Goal: Check status: Check status

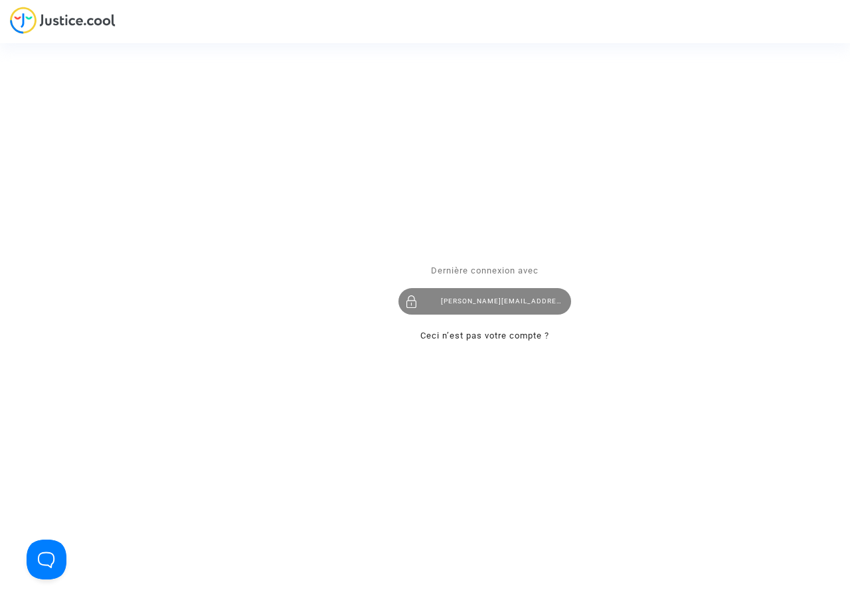
click at [467, 305] on div "nizar.belhi@tunisair.com.tn" at bounding box center [484, 301] width 173 height 27
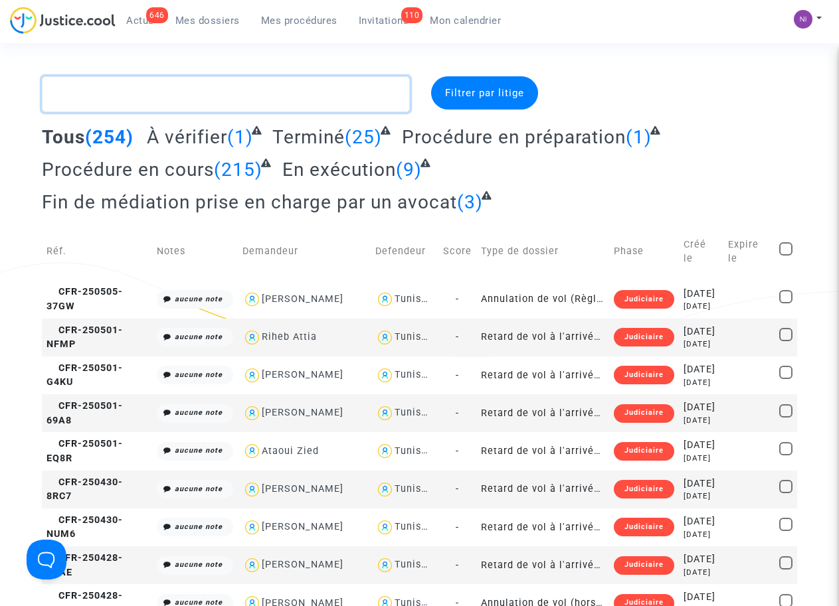
click at [155, 94] on textarea at bounding box center [225, 94] width 367 height 36
paste textarea "CFR-200327-AQXN"
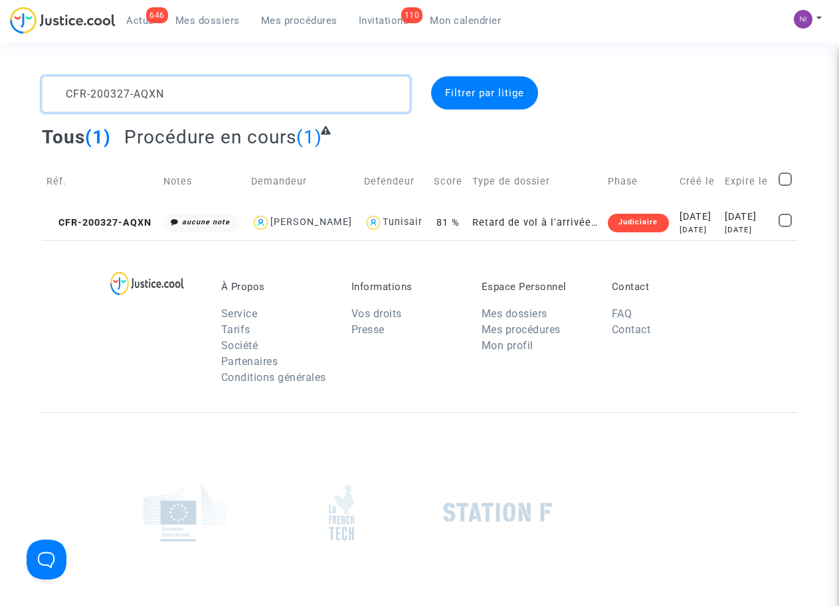
click at [66, 88] on textarea at bounding box center [225, 94] width 367 height 36
type textarea "CFR-200327-AQXN"
click at [708, 216] on div "[DATE]" at bounding box center [697, 217] width 36 height 15
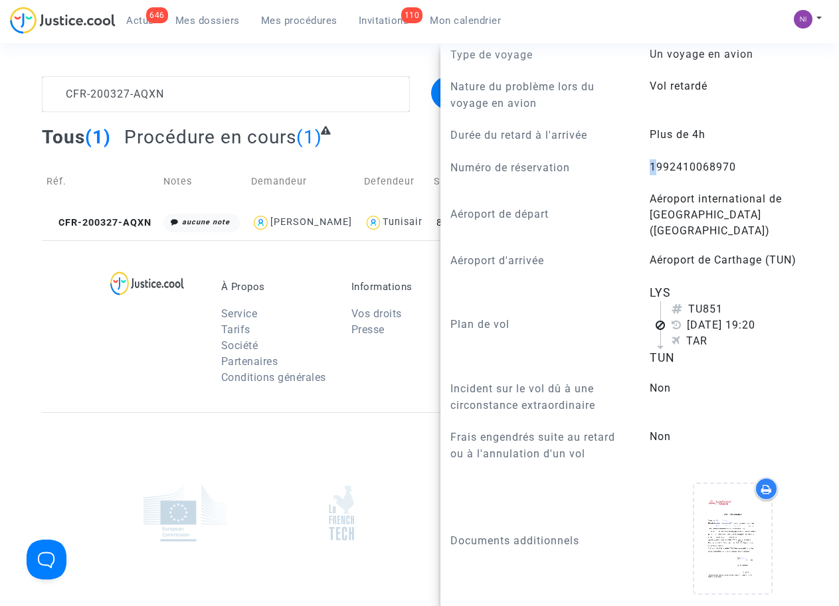
scroll to position [591, 0]
drag, startPoint x: 643, startPoint y: 197, endPoint x: 728, endPoint y: 205, distance: 85.4
click at [732, 175] on answer "1992410068970" at bounding box center [732, 167] width 166 height 16
drag, startPoint x: 728, startPoint y: 205, endPoint x: 691, endPoint y: 200, distance: 38.2
copy span "1992410068970"
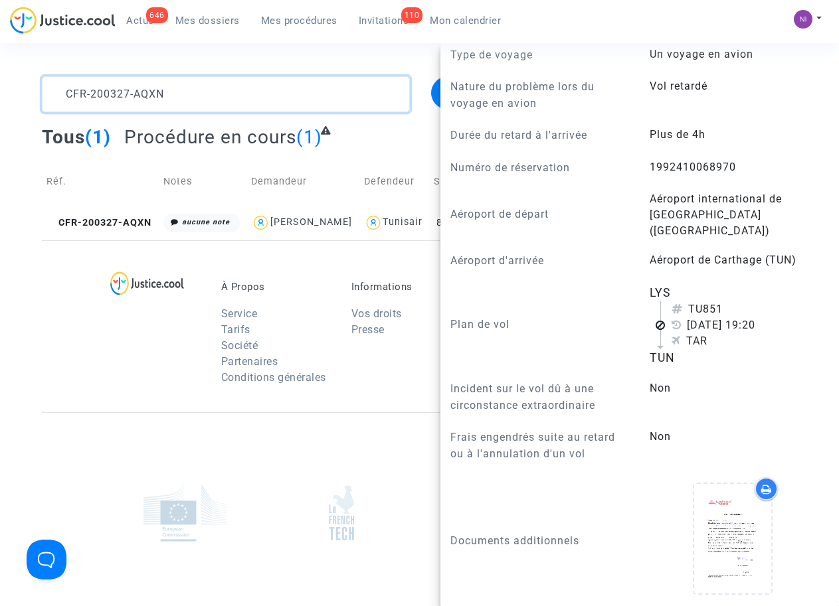
click at [194, 89] on textarea at bounding box center [225, 94] width 367 height 36
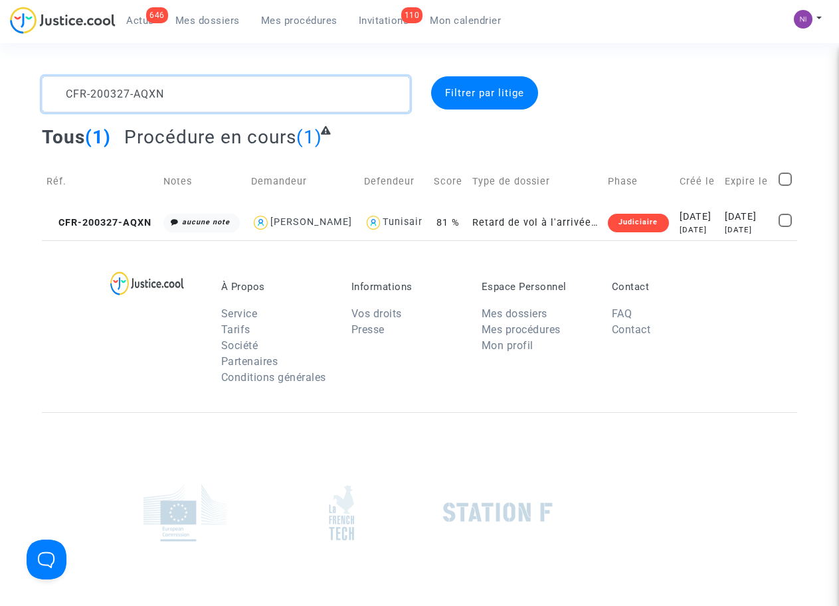
scroll to position [0, 0]
drag, startPoint x: 195, startPoint y: 93, endPoint x: 0, endPoint y: 96, distance: 195.2
click at [0, 96] on div "CFR-200327-AQXN Filtrer par litige Tous (1) Procédure en cours (1) Réf. Notes D…" at bounding box center [419, 158] width 839 height 164
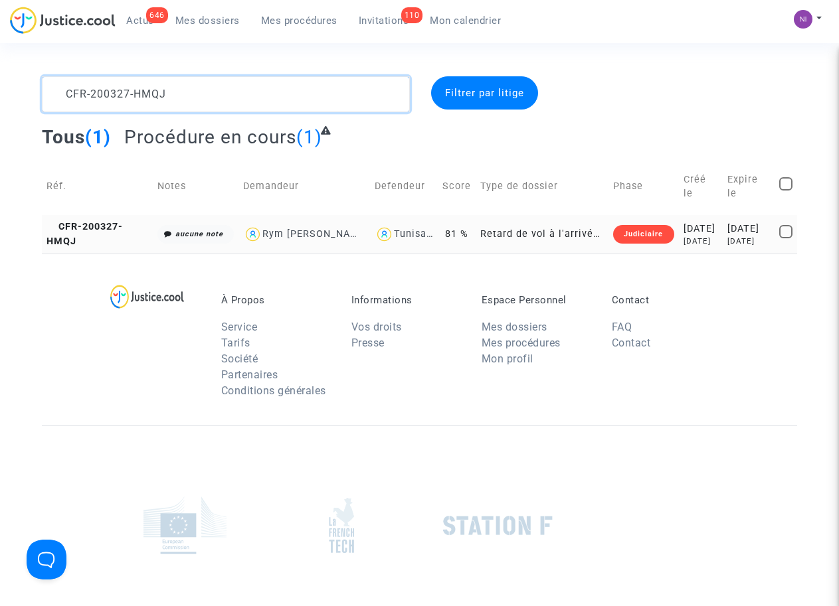
type textarea "CFR-200327-HMQJ"
click at [722, 232] on td "[DATE] [DATE]" at bounding box center [748, 234] width 52 height 38
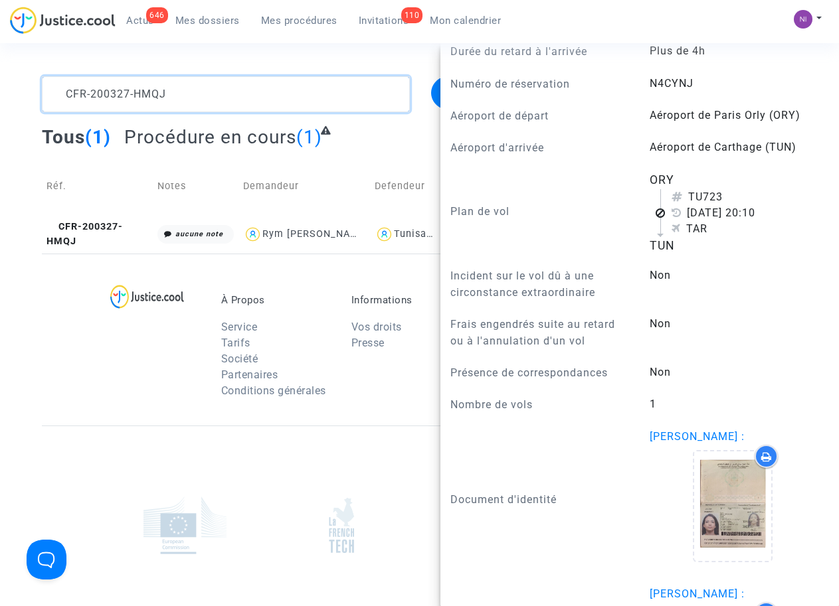
click at [204, 100] on textarea at bounding box center [225, 94] width 367 height 36
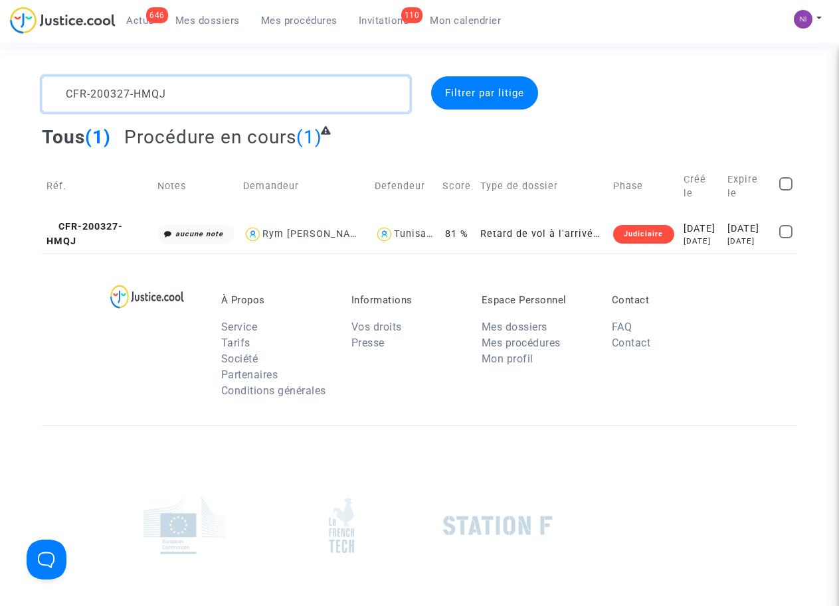
drag, startPoint x: 203, startPoint y: 98, endPoint x: 0, endPoint y: 68, distance: 205.4
click at [0, 68] on section "CFR-200327-HMQJ Filtrer par litige Tous (1) Procédure en cours (1) Réf. Notes D…" at bounding box center [419, 373] width 839 height 746
type textarea "CFR-200327-DXX8"
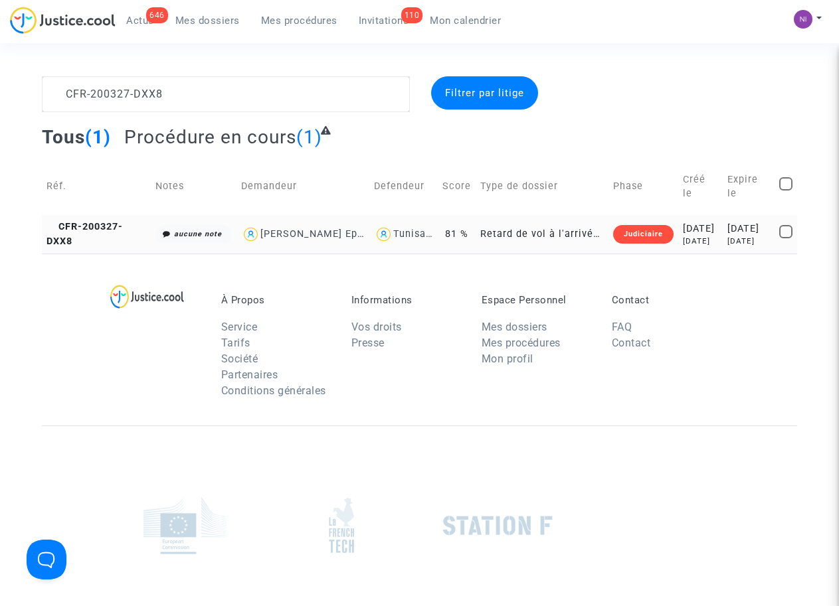
click at [722, 215] on td "[DATE] [DATE]" at bounding box center [748, 234] width 52 height 38
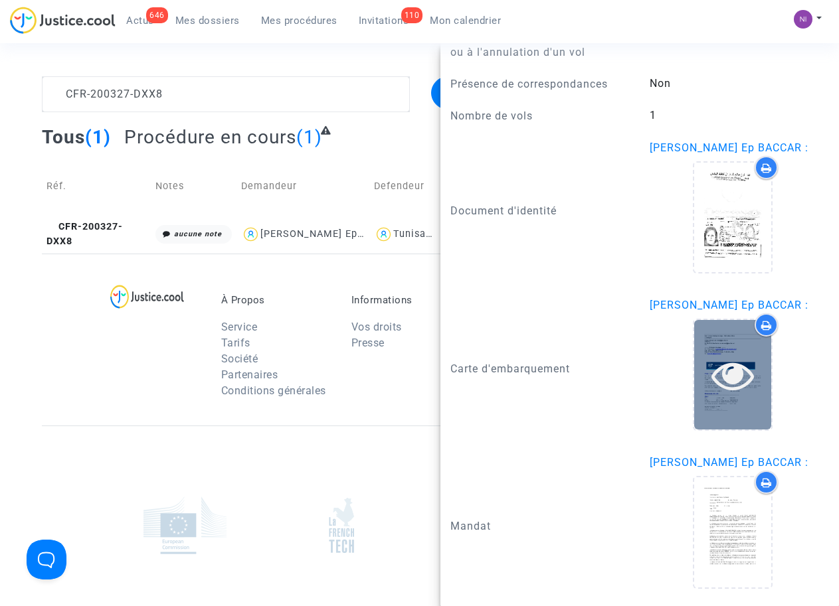
scroll to position [1013, 0]
click at [727, 377] on icon at bounding box center [732, 375] width 43 height 42
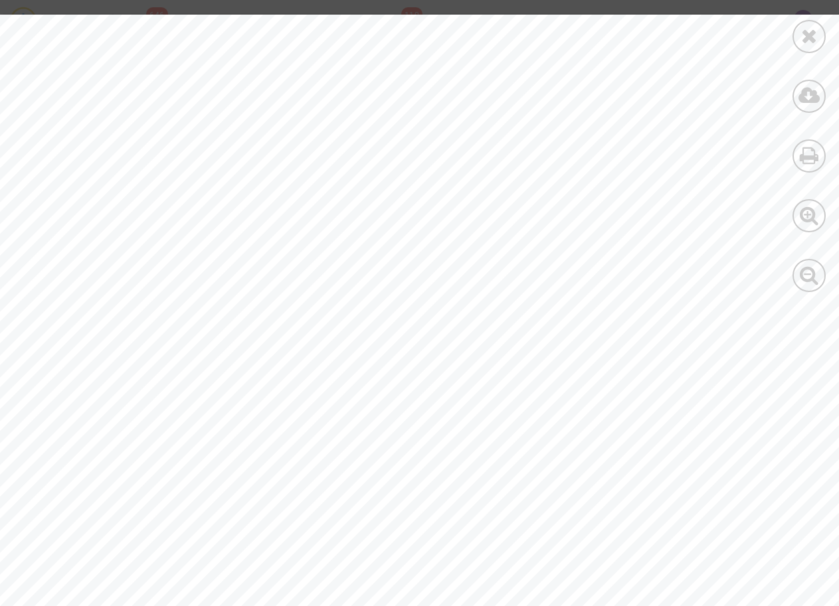
scroll to position [1198, 0]
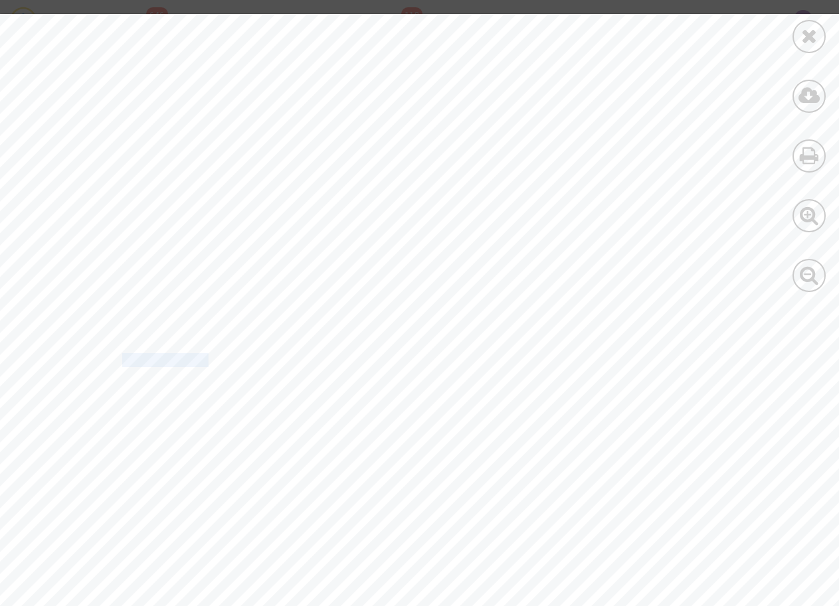
drag, startPoint x: 122, startPoint y: 359, endPoint x: 212, endPoint y: 354, distance: 90.5
click at [212, 355] on span "1994591287972 - kanoun ep [PERSON_NAME]" at bounding box center [272, 361] width 301 height 13
drag, startPoint x: 208, startPoint y: 357, endPoint x: 174, endPoint y: 380, distance: 41.1
click at [174, 380] on div "Retour VOL : TU 441 - [GEOGRAPHIC_DATA] [DATE] DÉPART : [GEOGRAPHIC_DATA], [GEO…" at bounding box center [460, 610] width 921 height 1192
drag, startPoint x: 116, startPoint y: 358, endPoint x: 123, endPoint y: 358, distance: 7.3
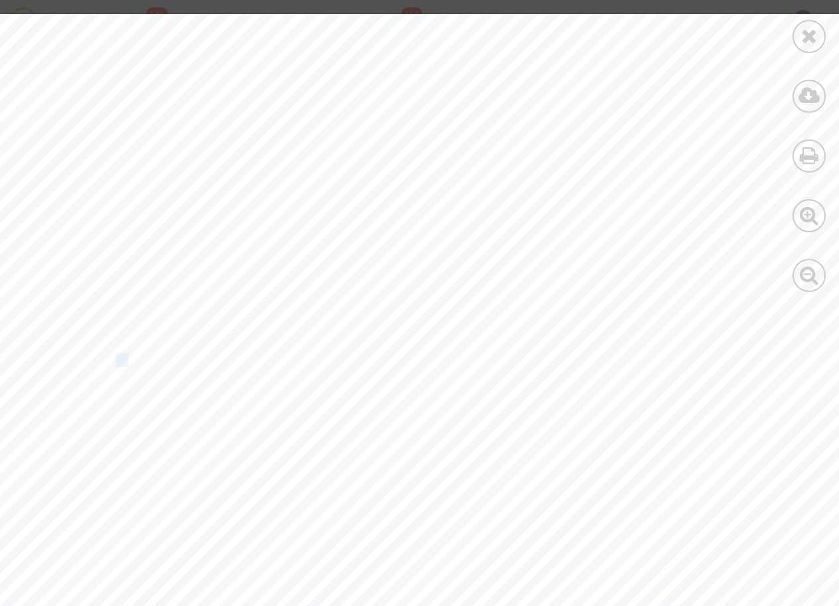
click at [123, 358] on div "Retour VOL : TU 441 - [GEOGRAPHIC_DATA] [DATE] DÉPART : [GEOGRAPHIC_DATA], [GEO…" at bounding box center [460, 610] width 921 height 1192
click at [125, 359] on span "1994591287972 - kanoun ep [PERSON_NAME]" at bounding box center [272, 361] width 301 height 13
drag, startPoint x: 123, startPoint y: 357, endPoint x: 214, endPoint y: 358, distance: 91.0
click at [214, 358] on span "1994591287972 - kanoun ep [PERSON_NAME]" at bounding box center [272, 361] width 301 height 13
drag, startPoint x: 214, startPoint y: 358, endPoint x: 151, endPoint y: 358, distance: 63.1
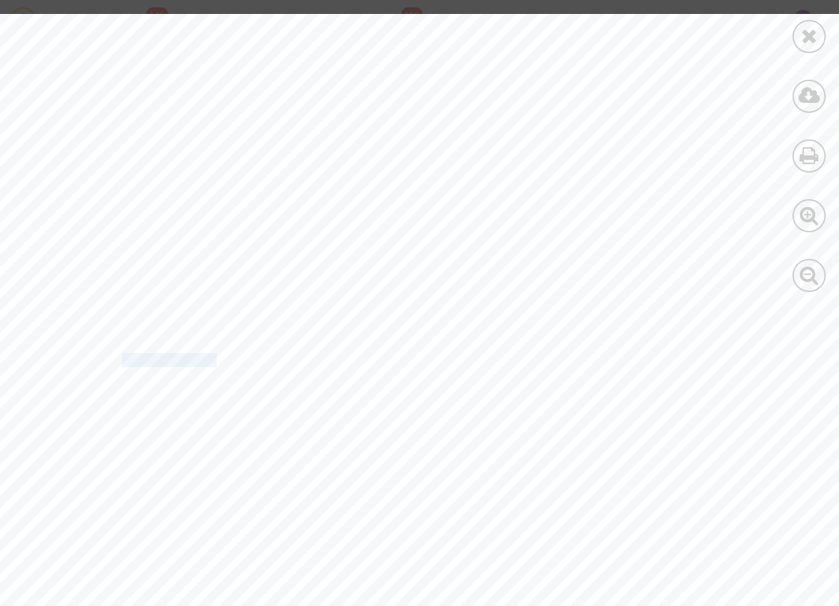
copy span "199459128797"
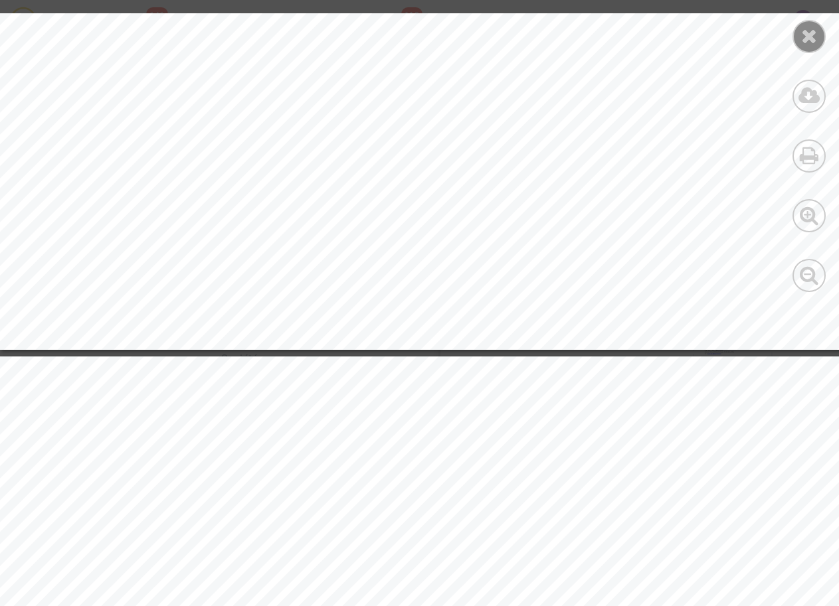
click at [801, 37] on icon at bounding box center [809, 36] width 17 height 20
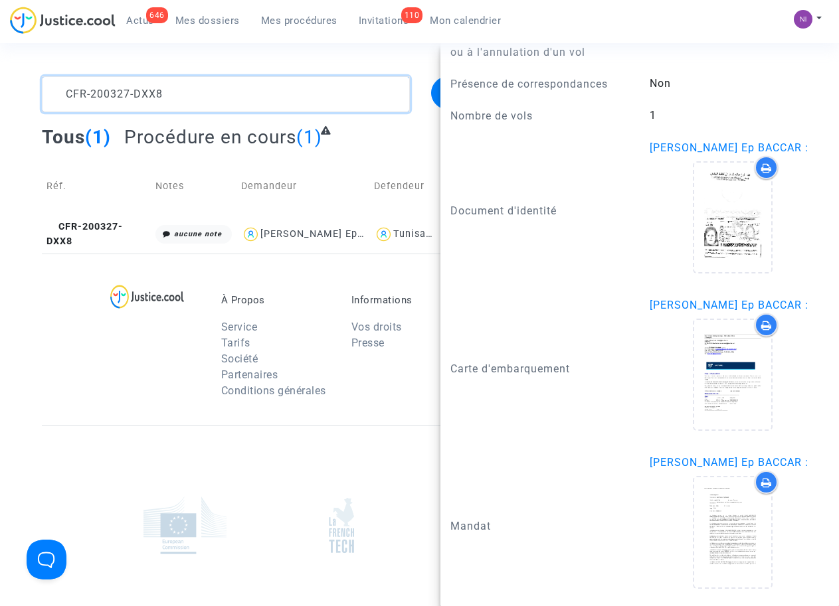
click at [227, 99] on textarea at bounding box center [225, 94] width 367 height 36
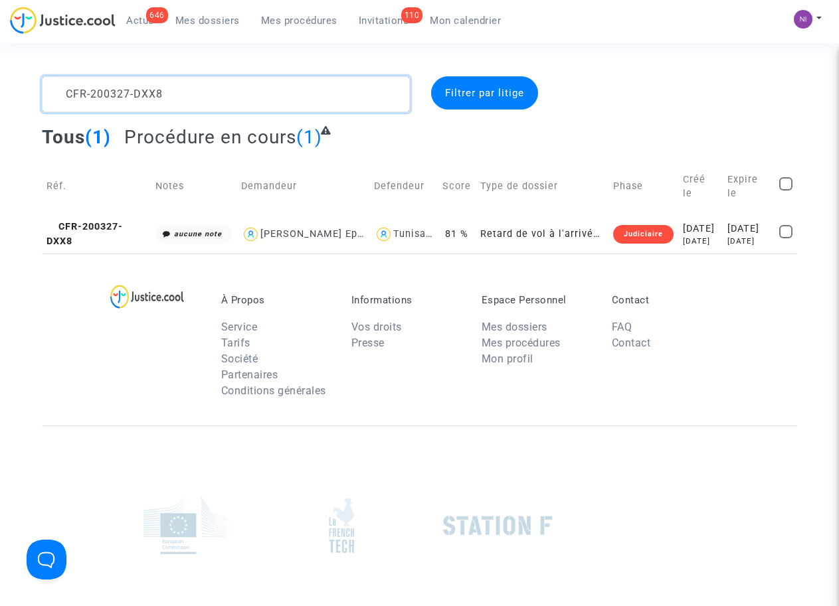
scroll to position [0, 0]
drag, startPoint x: 227, startPoint y: 94, endPoint x: 0, endPoint y: 76, distance: 227.8
click at [0, 76] on div "CFR-200327-DXX8 Filtrer par litige Tous (1) Procédure en cours (1) Réf. Notes D…" at bounding box center [419, 164] width 839 height 177
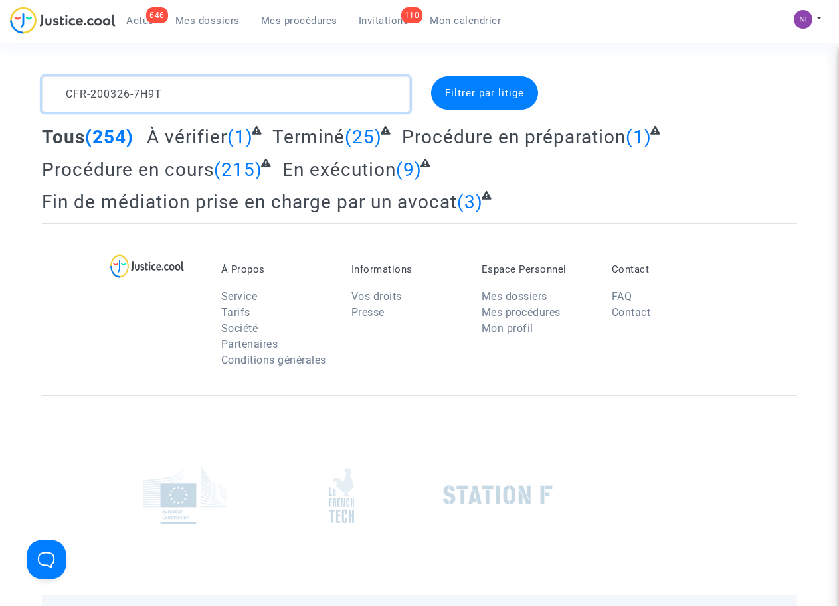
click at [266, 98] on textarea at bounding box center [225, 94] width 367 height 36
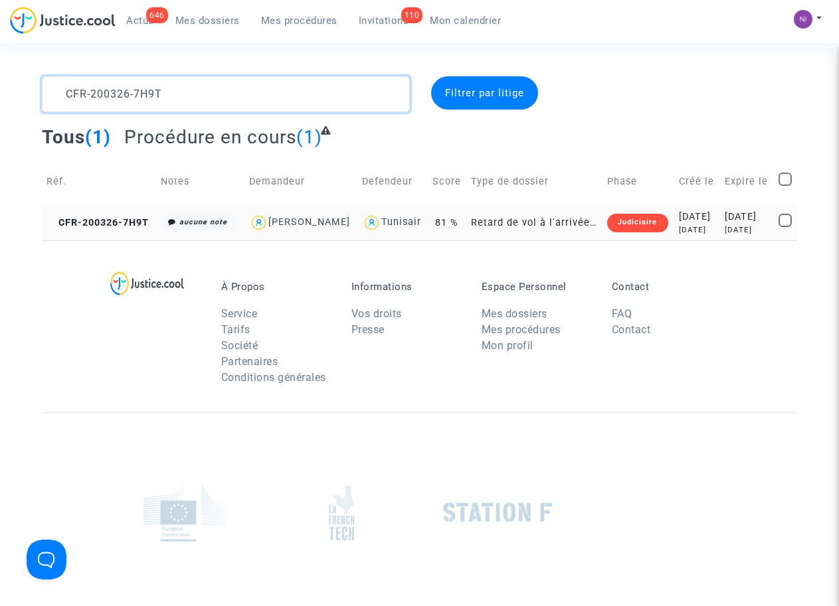
type textarea "CFR-200326-7H9T"
click at [724, 224] on div "[DATE]" at bounding box center [746, 217] width 44 height 15
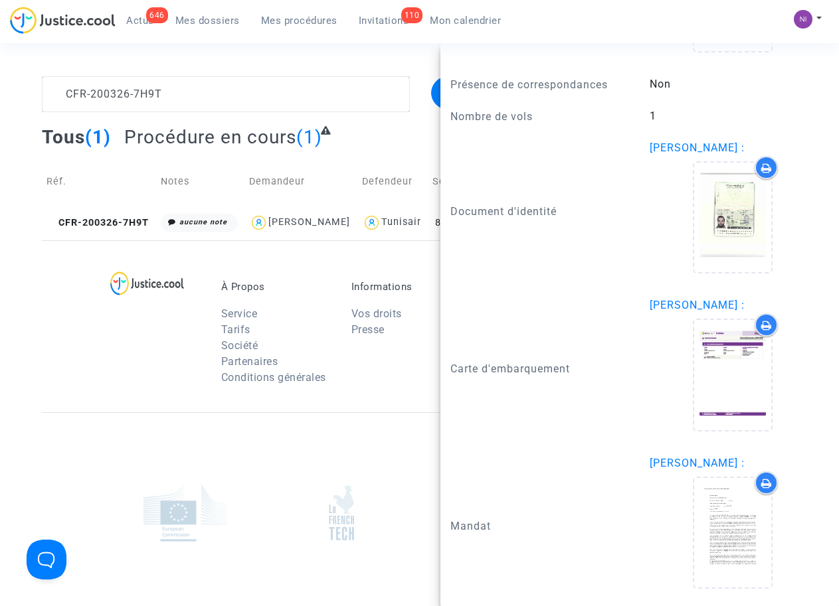
scroll to position [1154, 0]
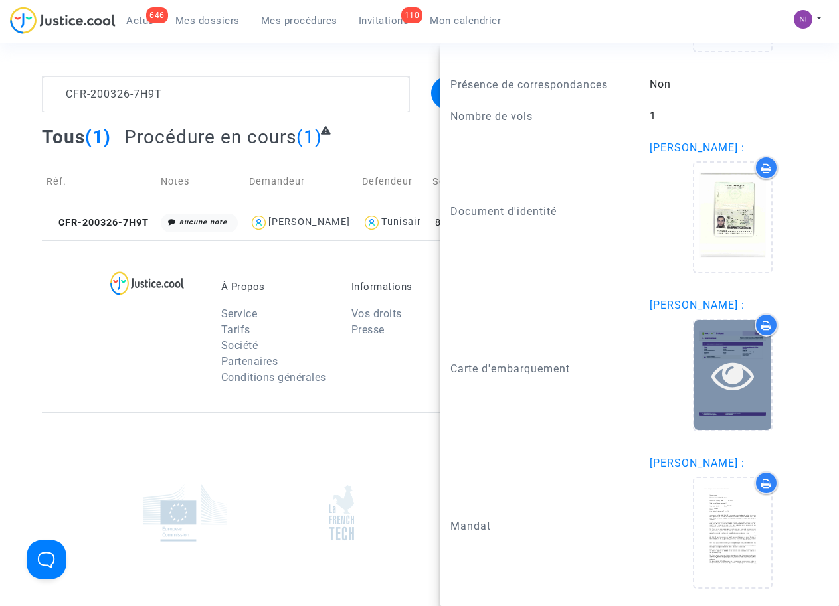
click at [734, 372] on icon at bounding box center [732, 375] width 43 height 42
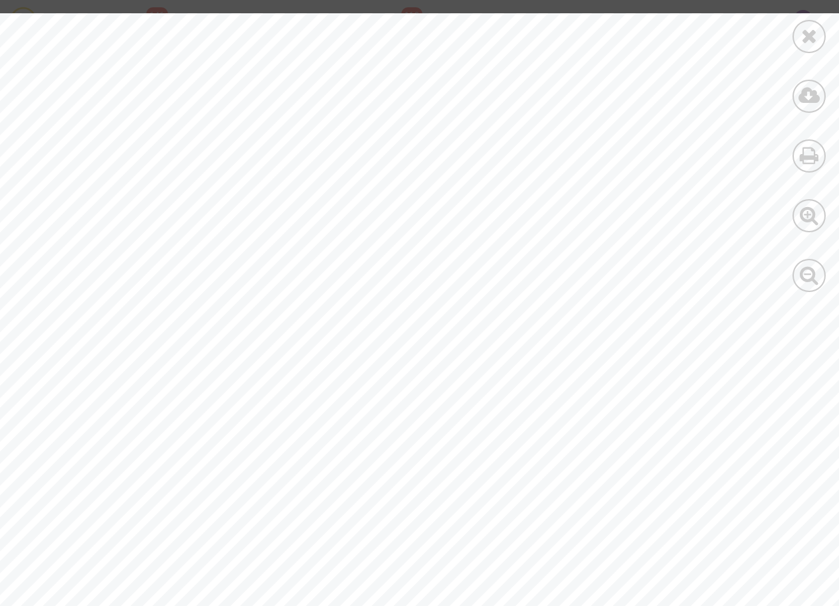
scroll to position [0, 88]
drag, startPoint x: 682, startPoint y: 125, endPoint x: 743, endPoint y: 128, distance: 61.2
click at [743, 128] on div at bounding box center [394, 609] width 921 height 1192
drag, startPoint x: 684, startPoint y: 121, endPoint x: 715, endPoint y: 121, distance: 31.2
click at [715, 121] on div at bounding box center [394, 609] width 921 height 1192
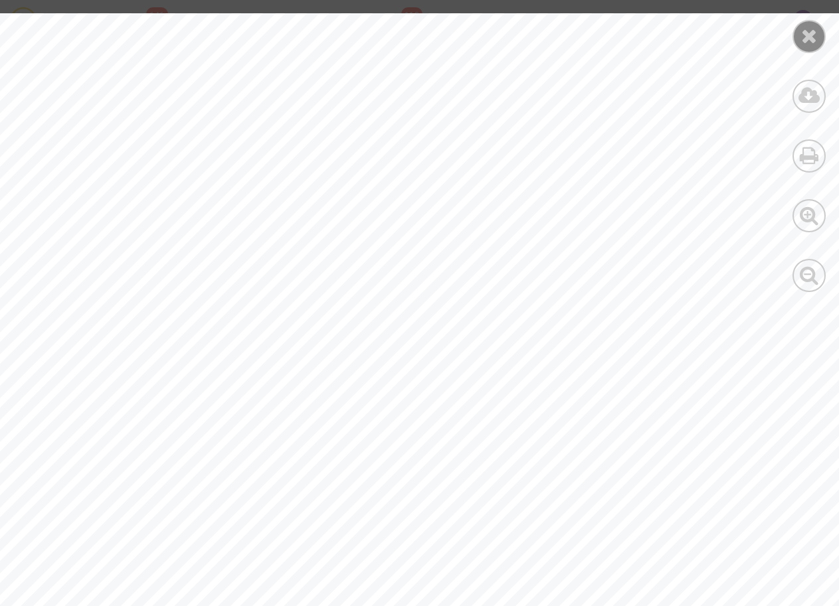
click at [805, 30] on icon at bounding box center [809, 36] width 17 height 20
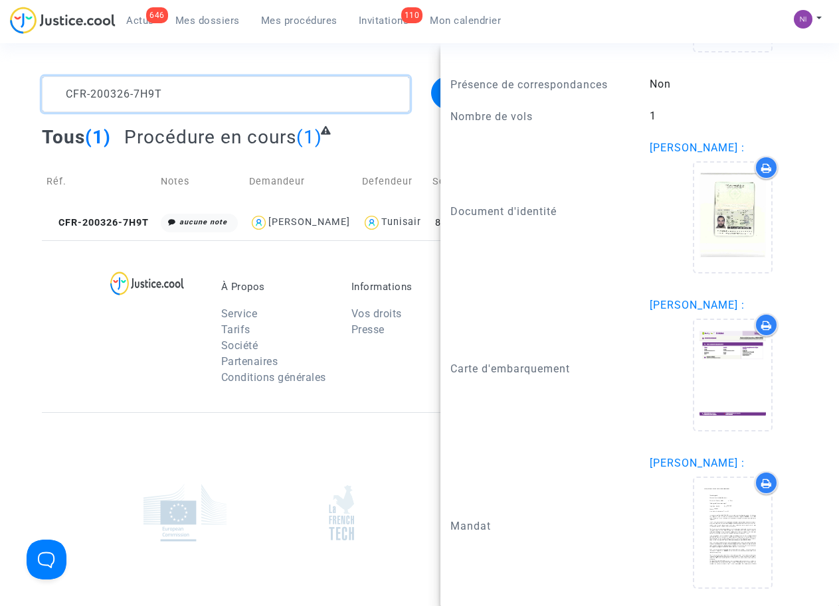
drag, startPoint x: 195, startPoint y: 94, endPoint x: 0, endPoint y: 105, distance: 194.9
click at [0, 105] on div "CFR-200326-7H9T Filtrer par litige Tous (1) Procédure en cours (1) Réf. Notes D…" at bounding box center [419, 158] width 839 height 164
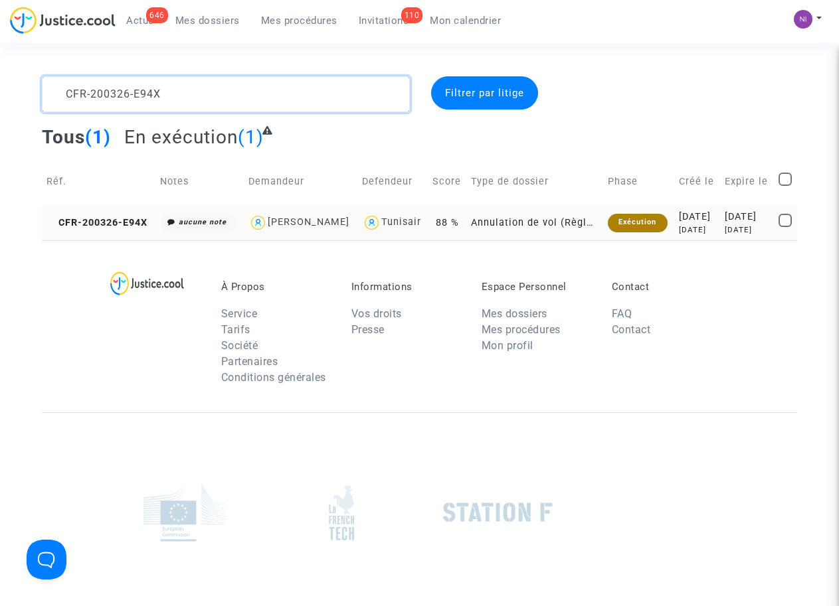
type textarea "CFR-200326-E94X"
click at [756, 223] on div "[DATE]" at bounding box center [746, 217] width 44 height 15
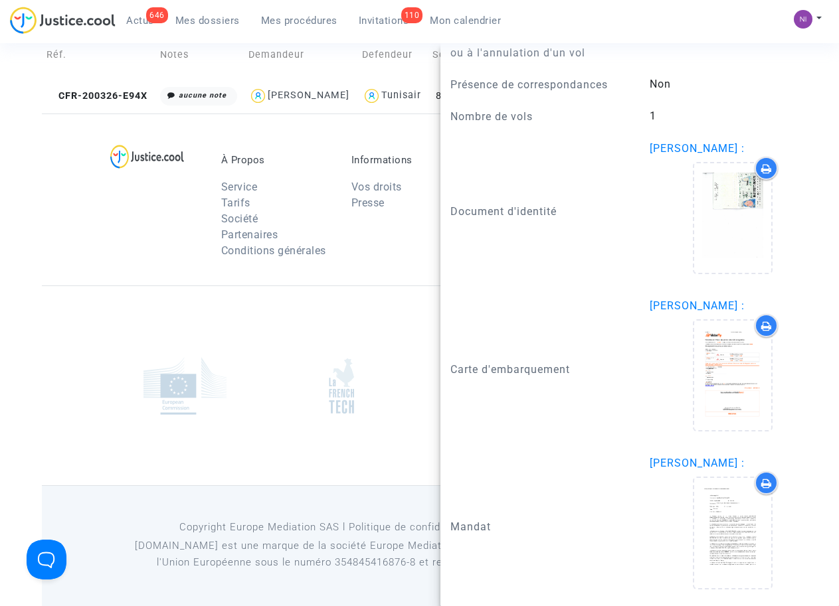
scroll to position [996, 0]
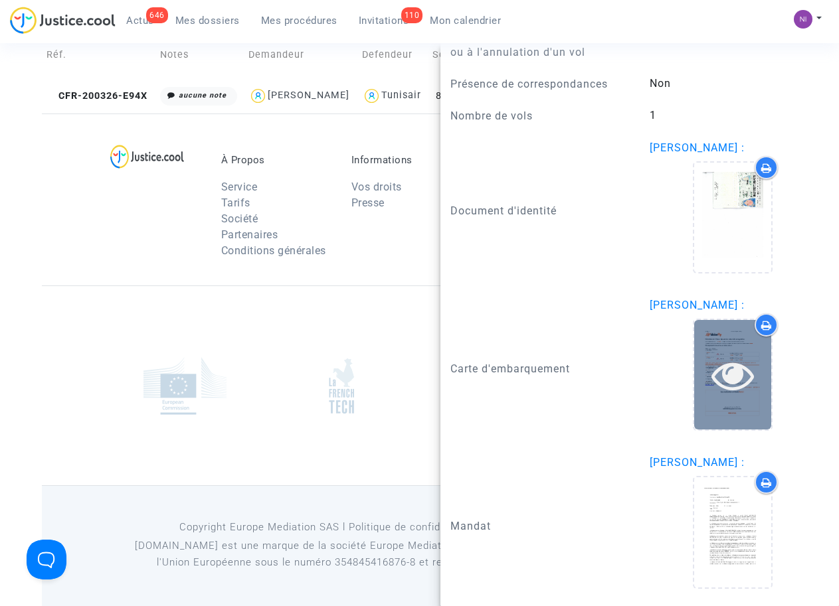
click at [721, 380] on icon at bounding box center [732, 375] width 43 height 42
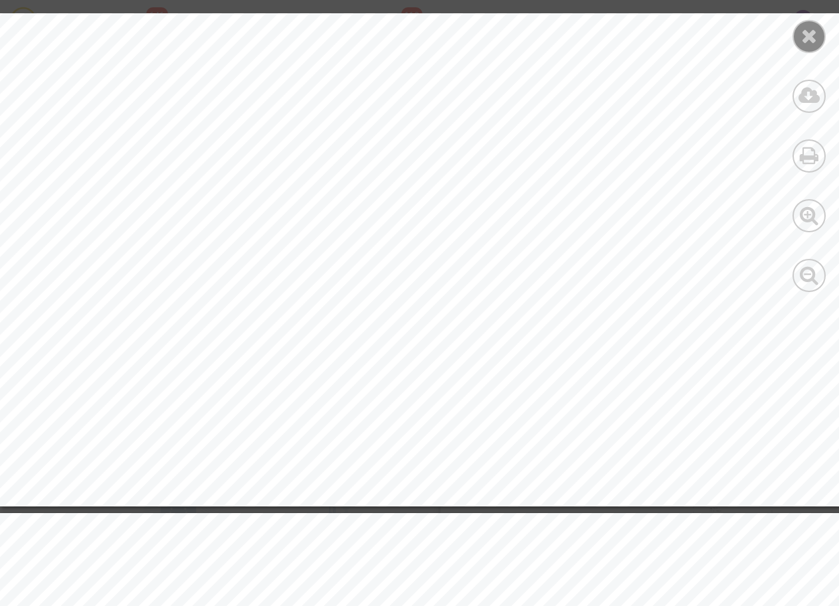
scroll to position [684, 0]
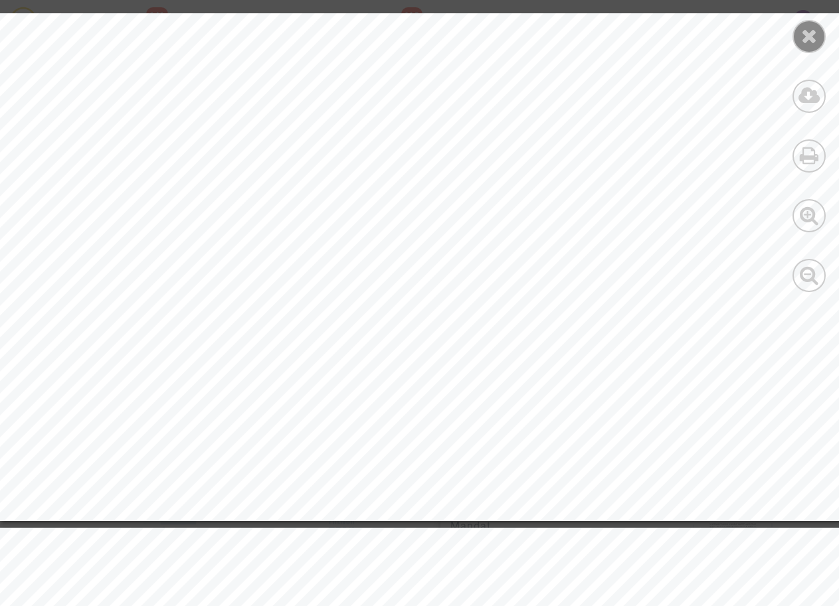
click at [817, 35] on icon at bounding box center [809, 36] width 17 height 20
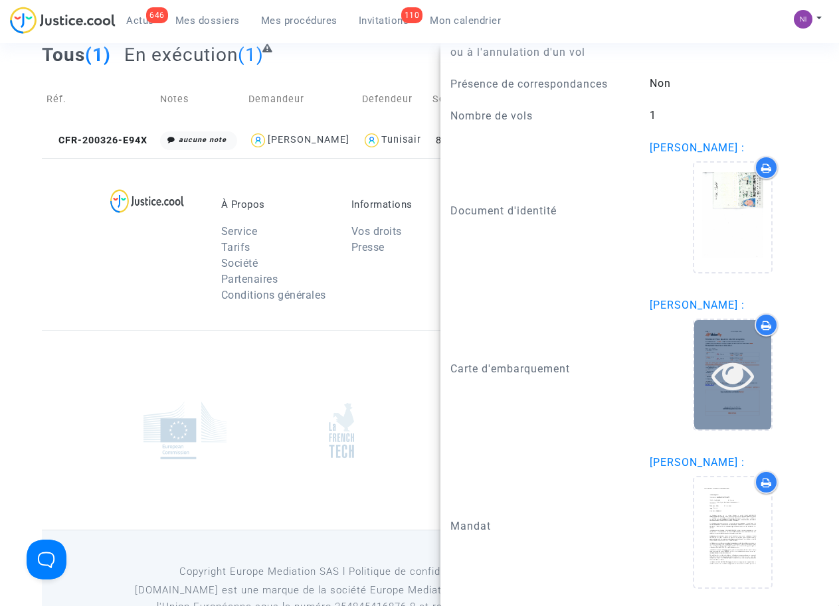
scroll to position [90, 0]
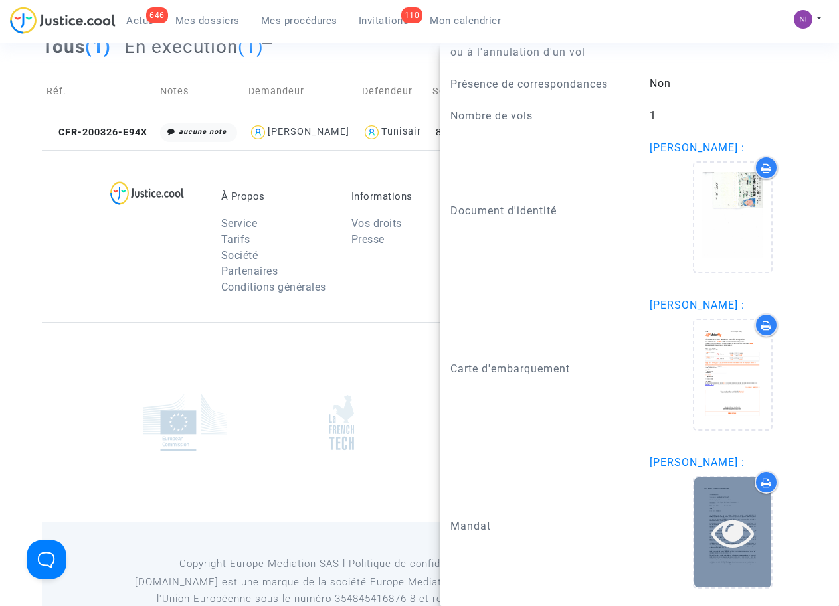
click at [711, 532] on icon at bounding box center [732, 532] width 43 height 42
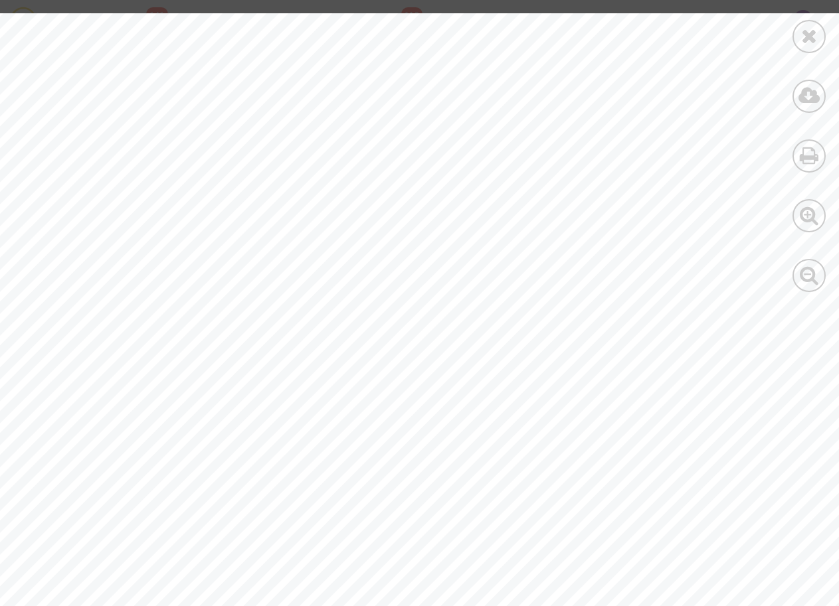
scroll to position [141, 0]
click at [813, 35] on icon at bounding box center [809, 36] width 17 height 20
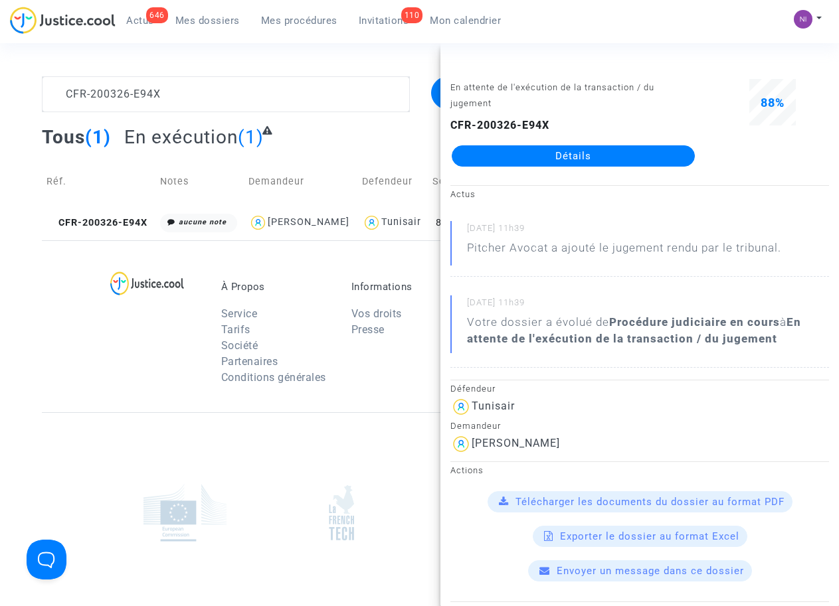
scroll to position [0, 0]
click at [347, 278] on div "À Propos Service Tarifs Société Partenaires Conditions générales Informations V…" at bounding box center [419, 326] width 755 height 172
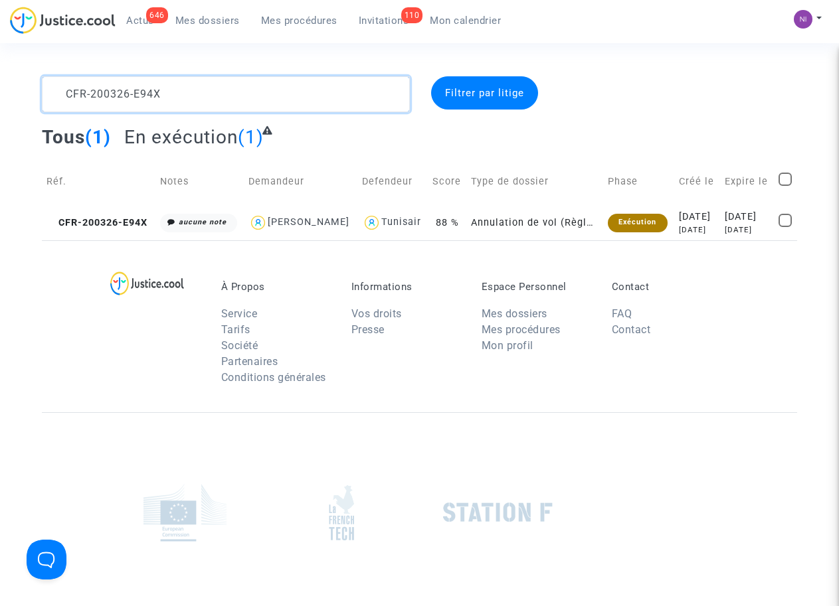
drag, startPoint x: 206, startPoint y: 84, endPoint x: 0, endPoint y: 81, distance: 205.8
click at [0, 81] on div "CFR-200326-E94X Filtrer par litige Tous (1) En exécution (1) Réf. Notes Demande…" at bounding box center [419, 158] width 839 height 164
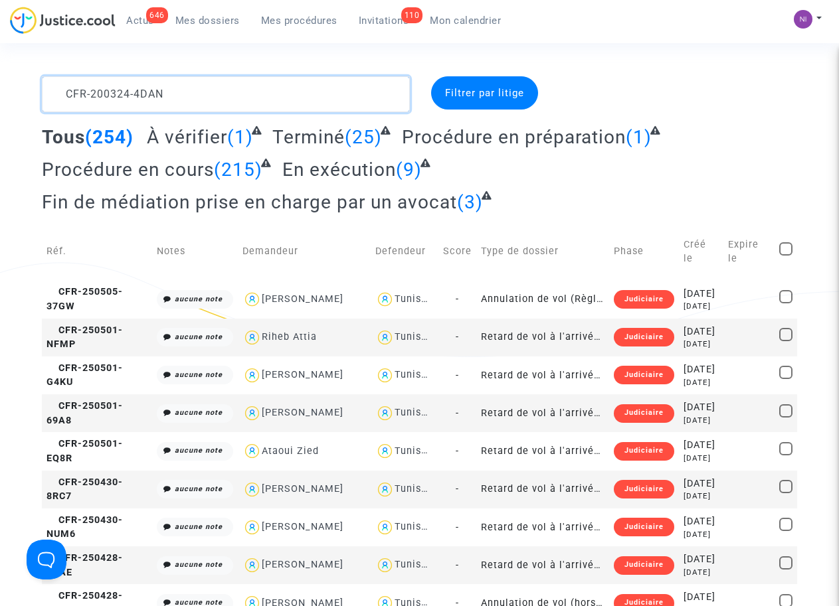
click at [68, 88] on textarea at bounding box center [225, 94] width 367 height 36
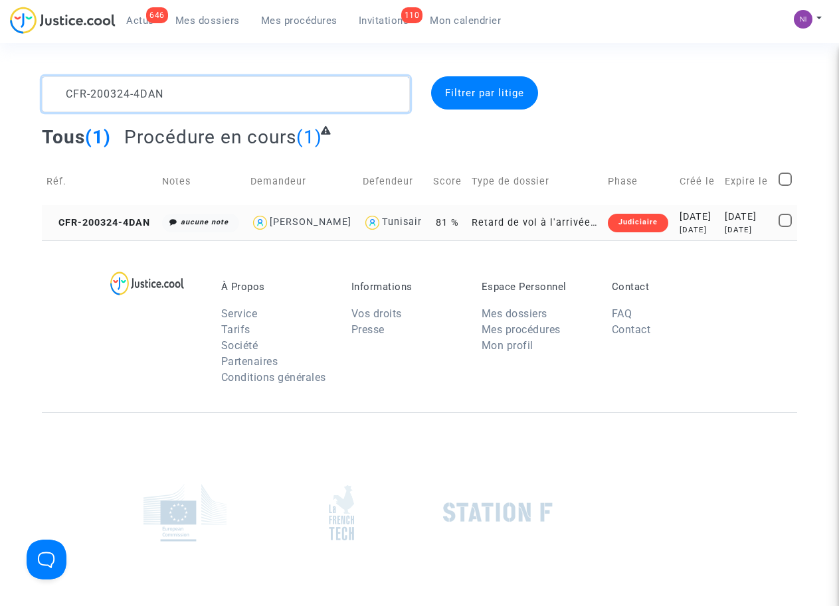
type textarea "CFR-200324-4DAN"
click at [730, 224] on div "[DATE]" at bounding box center [746, 217] width 44 height 15
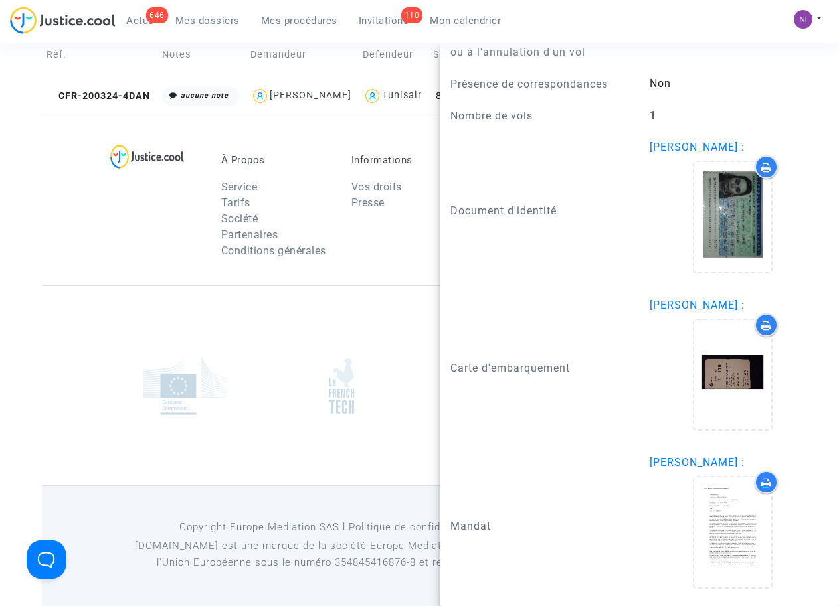
scroll to position [141, 0]
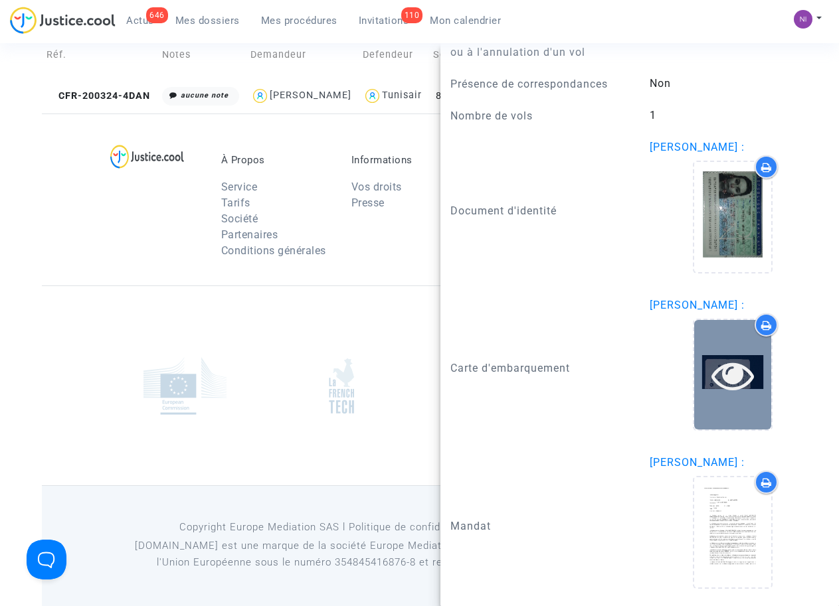
click at [726, 368] on icon at bounding box center [732, 375] width 43 height 42
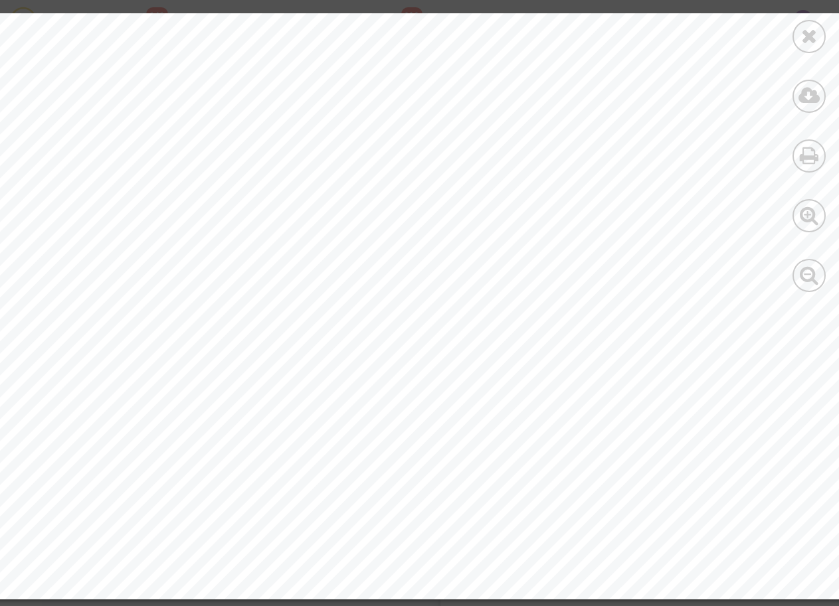
scroll to position [106, 312]
click at [809, 39] on icon at bounding box center [809, 36] width 17 height 20
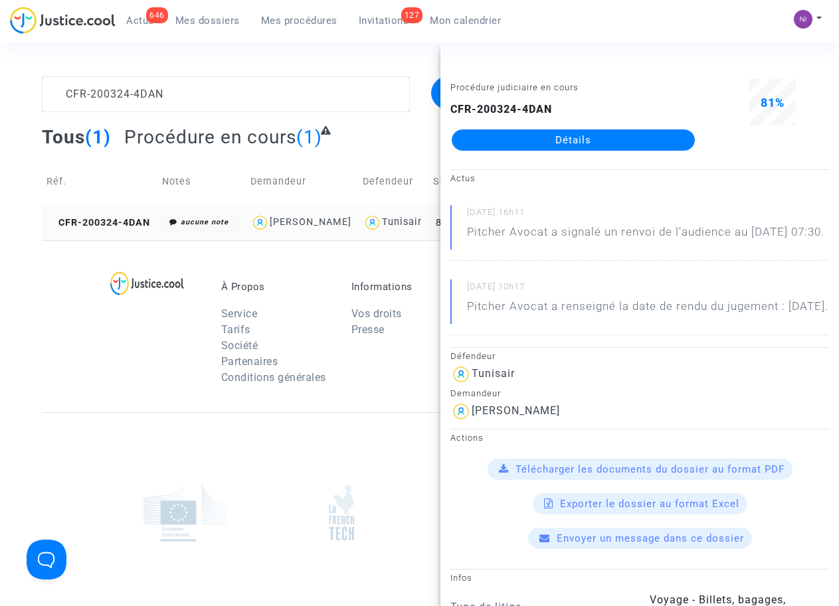
scroll to position [0, 0]
click at [212, 87] on textarea at bounding box center [225, 94] width 367 height 36
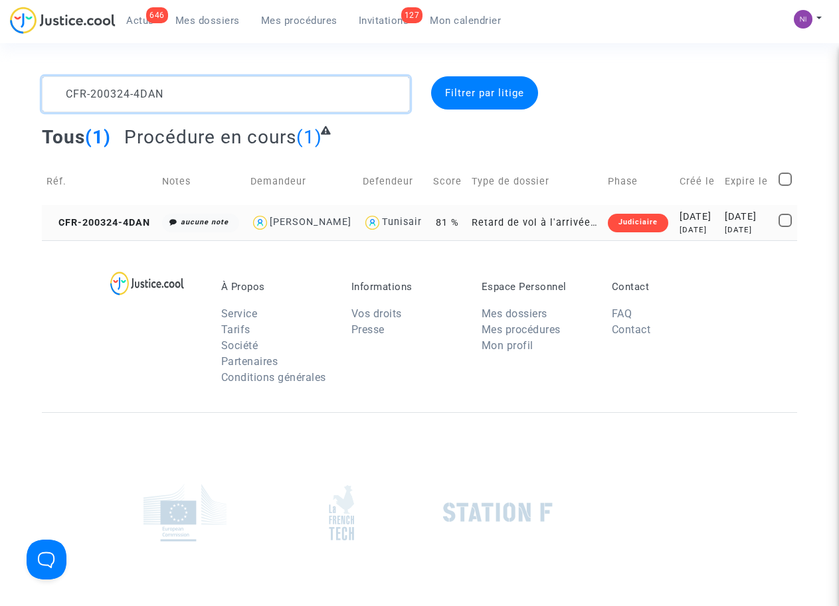
drag, startPoint x: 174, startPoint y: 90, endPoint x: 31, endPoint y: 73, distance: 144.4
click at [31, 73] on section "CFR-200324-4DAN Filtrer par litige Tous (1) Procédure en cours (1) Réf. Notes D…" at bounding box center [419, 366] width 839 height 733
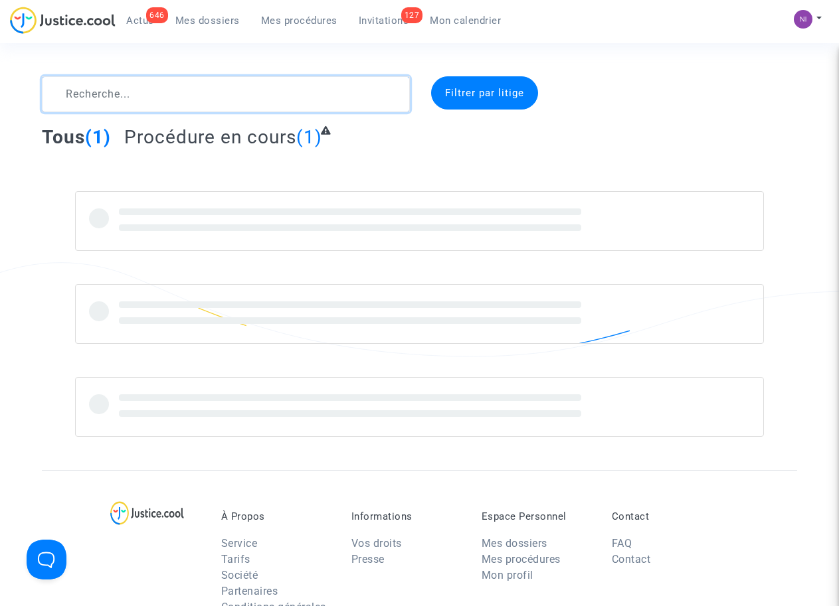
click at [131, 94] on textarea at bounding box center [225, 94] width 367 height 36
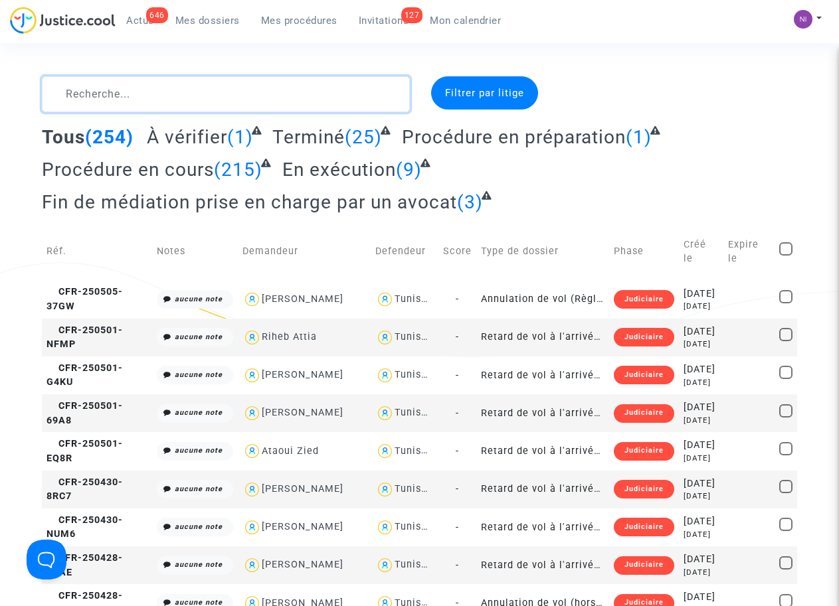
click at [117, 93] on textarea at bounding box center [225, 94] width 367 height 36
paste textarea "CFR-200323-W7X7"
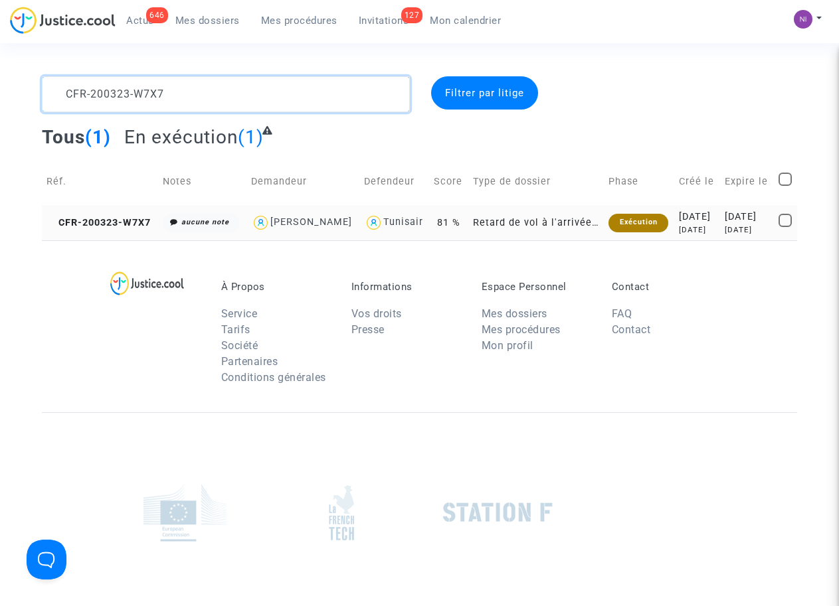
type textarea "CFR-200323-W7X7"
click at [730, 222] on div "[DATE]" at bounding box center [746, 217] width 44 height 15
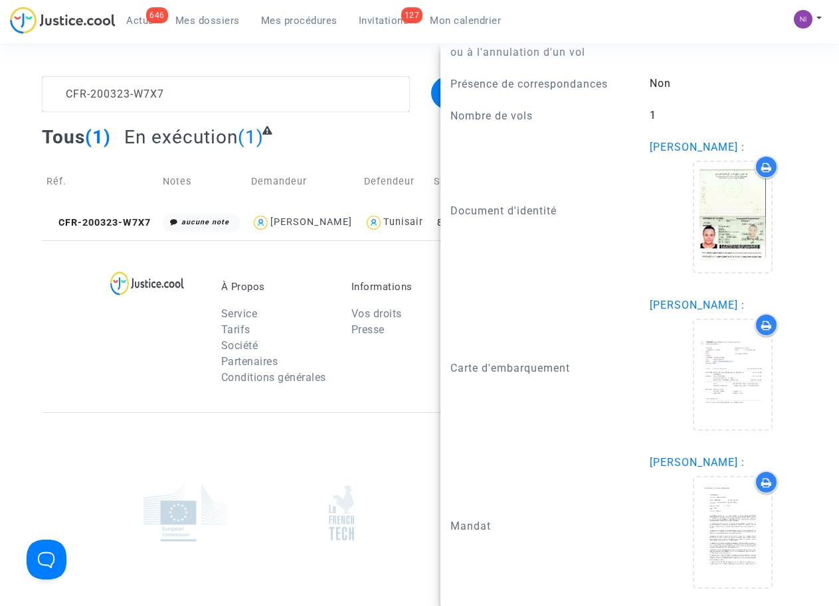
scroll to position [1025, 0]
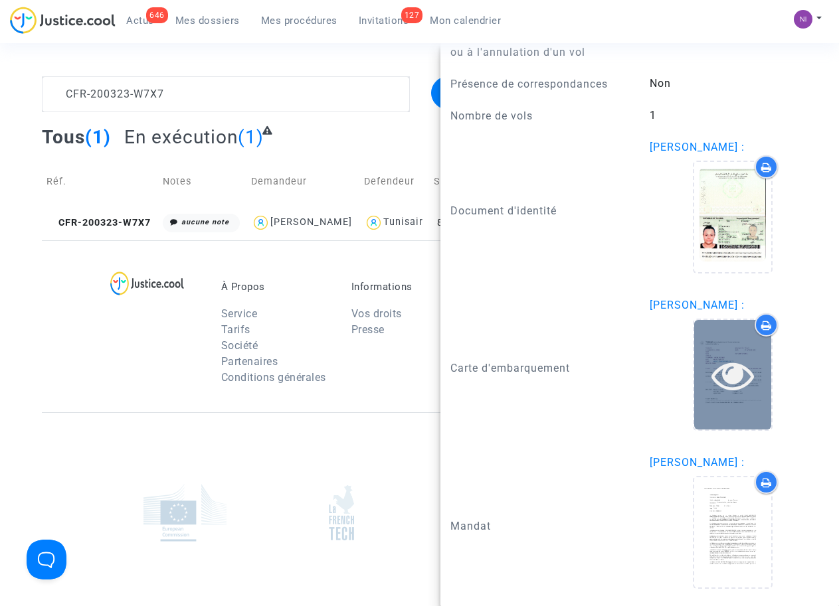
click at [727, 374] on icon at bounding box center [732, 375] width 43 height 42
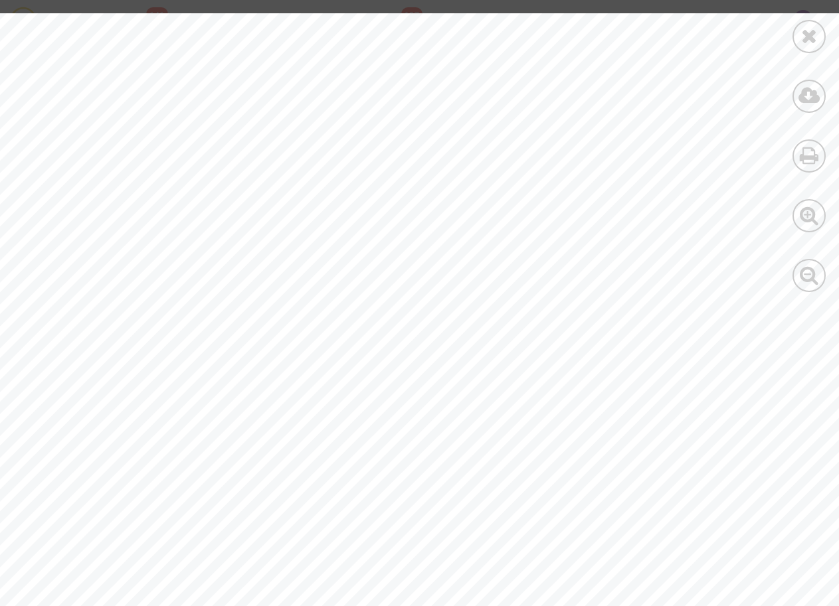
scroll to position [342, 0]
click at [805, 37] on icon at bounding box center [809, 36] width 17 height 20
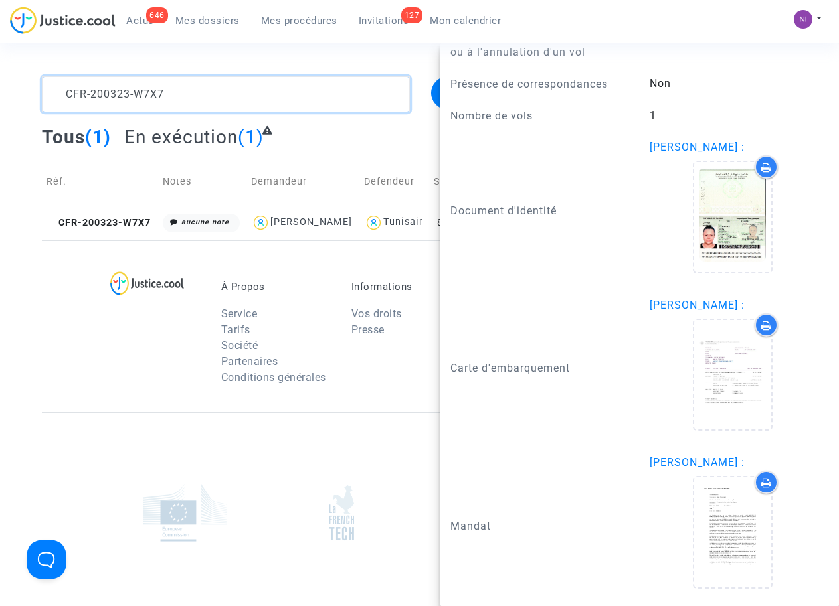
drag, startPoint x: 212, startPoint y: 96, endPoint x: 0, endPoint y: 70, distance: 213.5
click at [0, 70] on section "CFR-200323-W7X7 Filtrer par litige Tous (1) En exécution (1) Réf. Notes Demande…" at bounding box center [419, 366] width 839 height 733
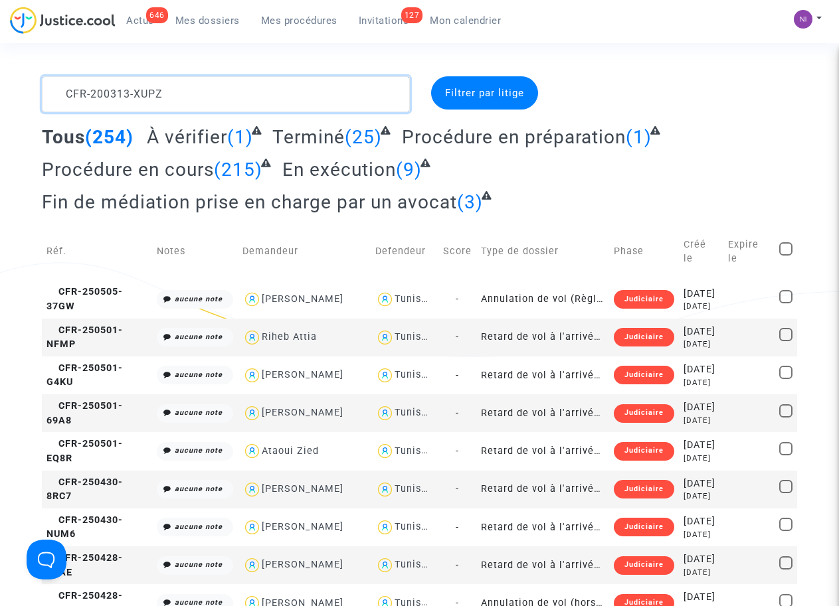
click at [63, 90] on textarea at bounding box center [225, 94] width 367 height 36
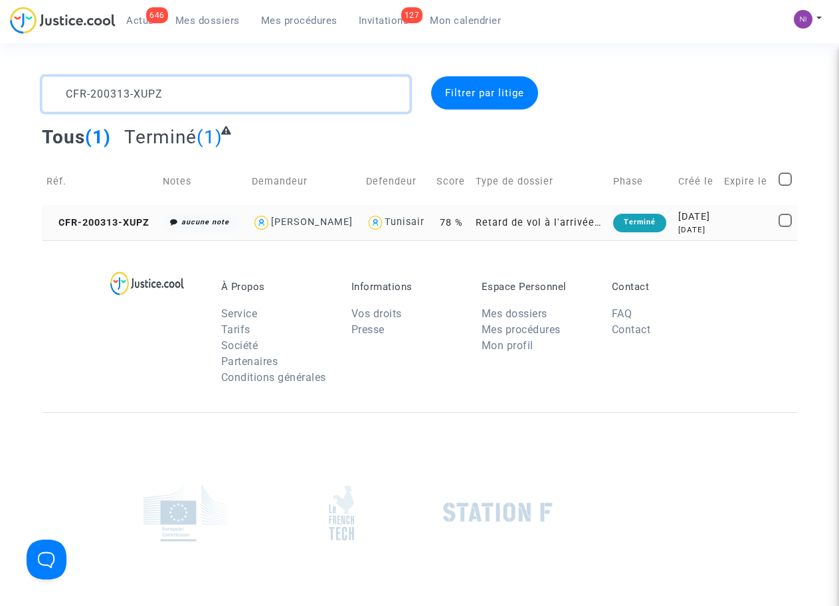
type textarea "CFR-200313-XUPZ"
click at [712, 215] on div "[DATE]" at bounding box center [696, 217] width 37 height 15
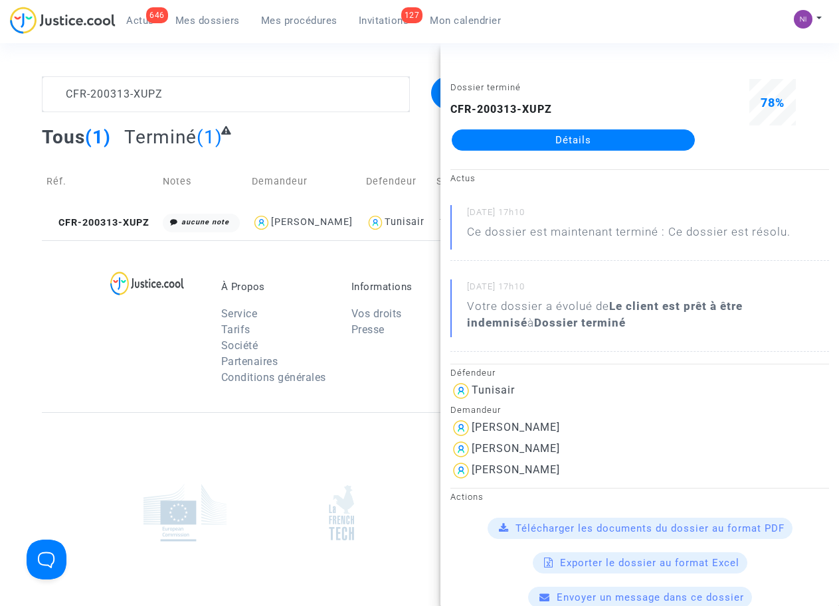
click at [96, 342] on div "À Propos Service Tarifs Société Partenaires Conditions générales Informations V…" at bounding box center [419, 326] width 755 height 172
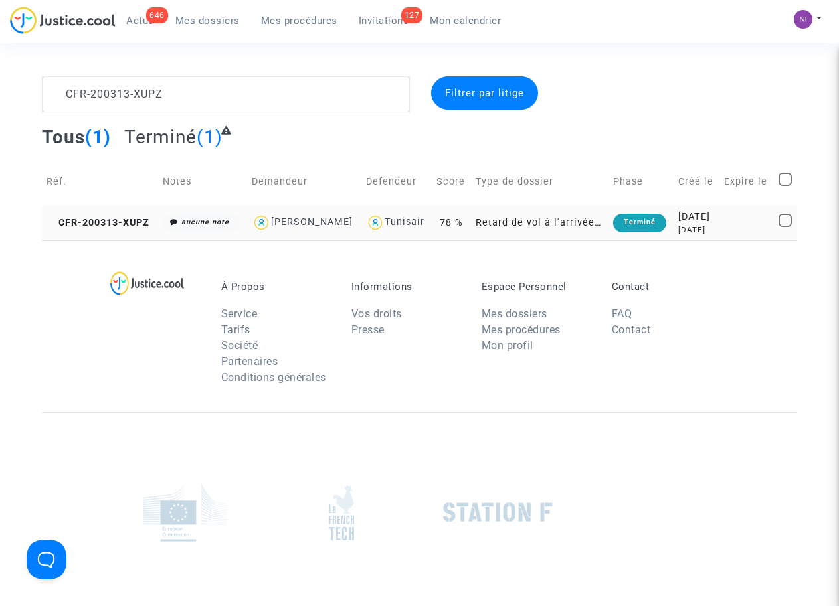
click at [721, 218] on td at bounding box center [746, 222] width 54 height 35
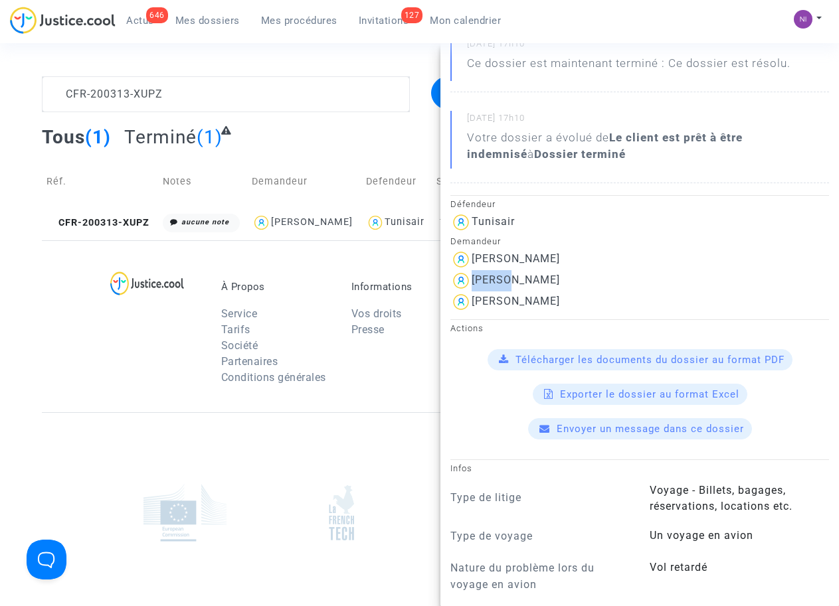
scroll to position [169, 0]
drag, startPoint x: 473, startPoint y: 276, endPoint x: 599, endPoint y: 282, distance: 125.6
click at [599, 282] on div "[PERSON_NAME]" at bounding box center [639, 280] width 378 height 21
drag, startPoint x: 599, startPoint y: 283, endPoint x: 560, endPoint y: 284, distance: 39.2
copy div "[PERSON_NAME]"
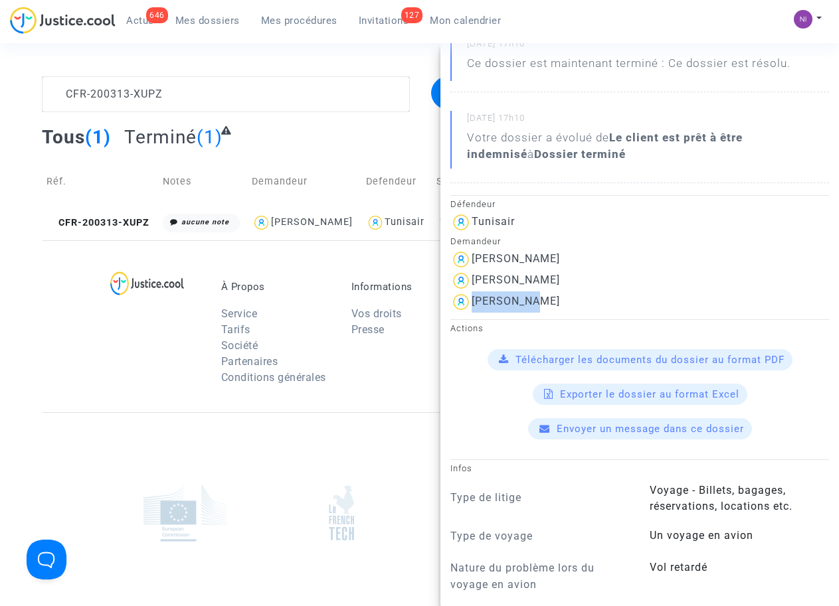
drag, startPoint x: 539, startPoint y: 307, endPoint x: 471, endPoint y: 299, distance: 68.2
click at [471, 299] on div "[PERSON_NAME]" at bounding box center [639, 301] width 378 height 21
drag, startPoint x: 471, startPoint y: 299, endPoint x: 484, endPoint y: 297, distance: 12.7
copy div "[PERSON_NAME]"
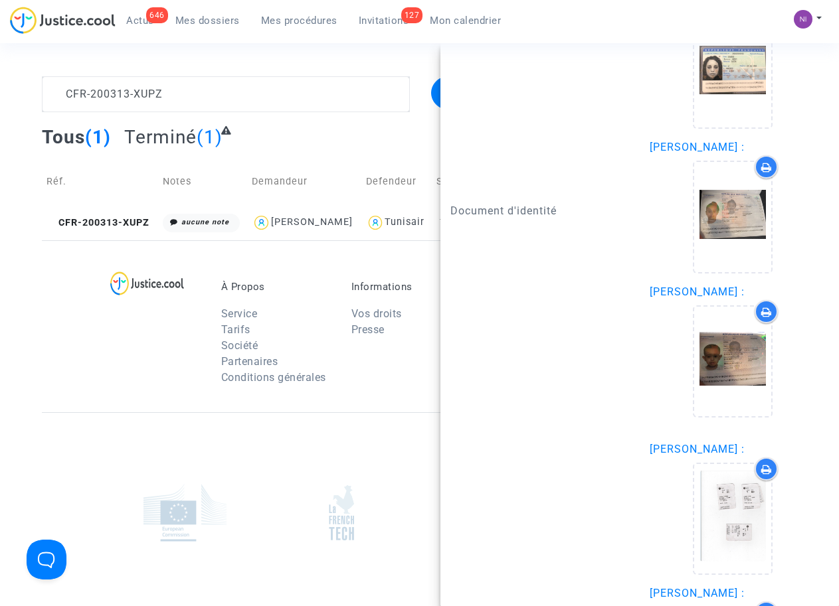
scroll to position [1350, 0]
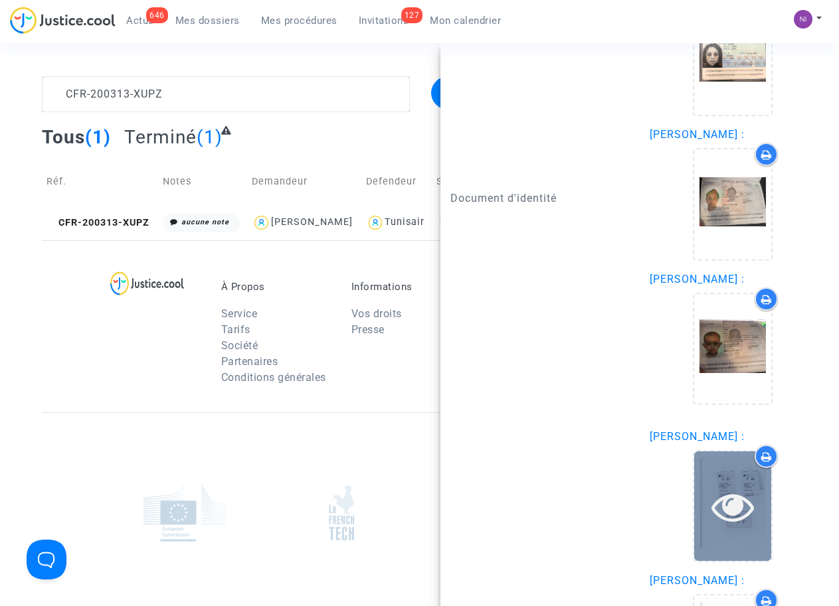
click at [732, 487] on icon at bounding box center [732, 506] width 43 height 42
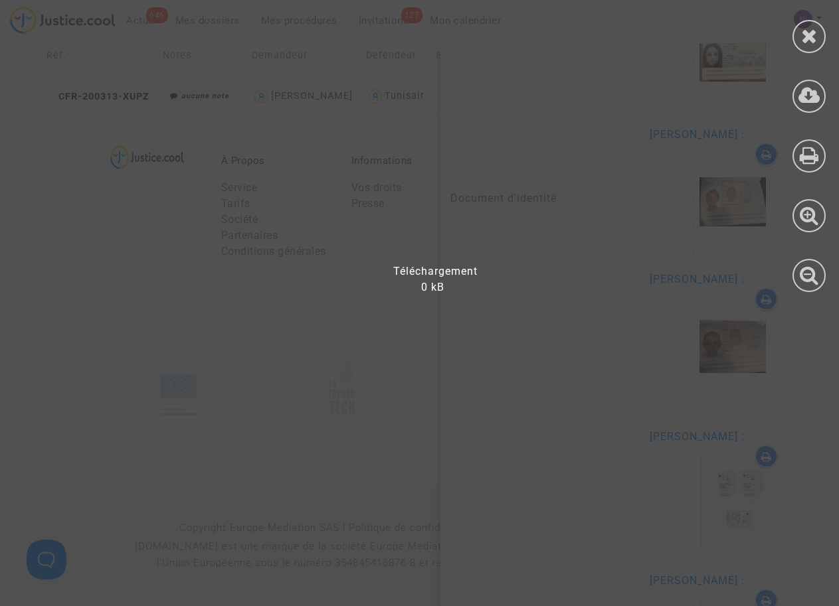
scroll to position [127, 0]
click at [802, 35] on icon at bounding box center [809, 36] width 17 height 20
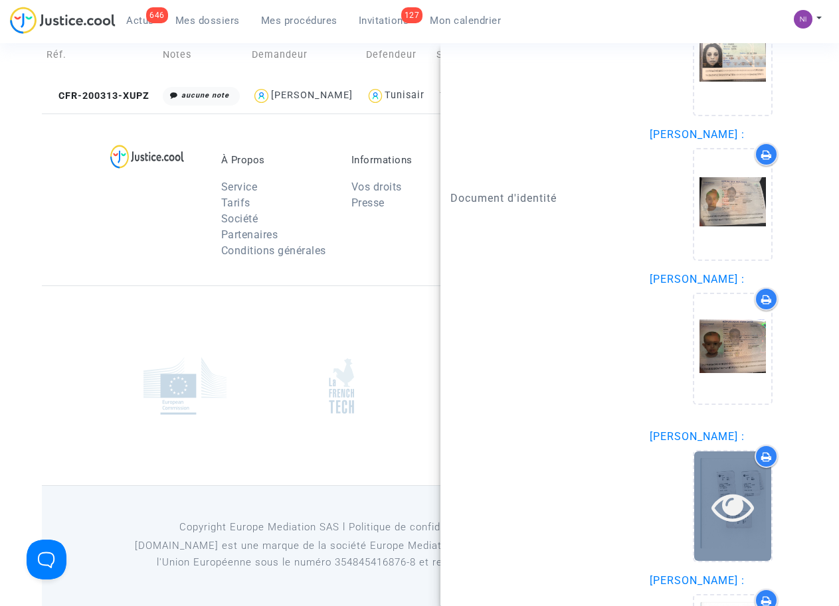
click at [729, 486] on icon at bounding box center [732, 506] width 43 height 42
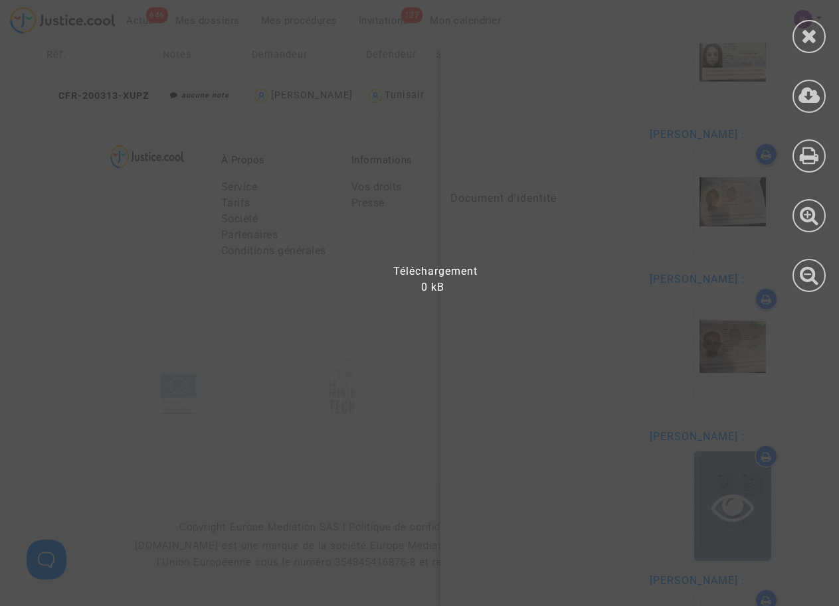
click at [729, 486] on div at bounding box center [427, 309] width 855 height 593
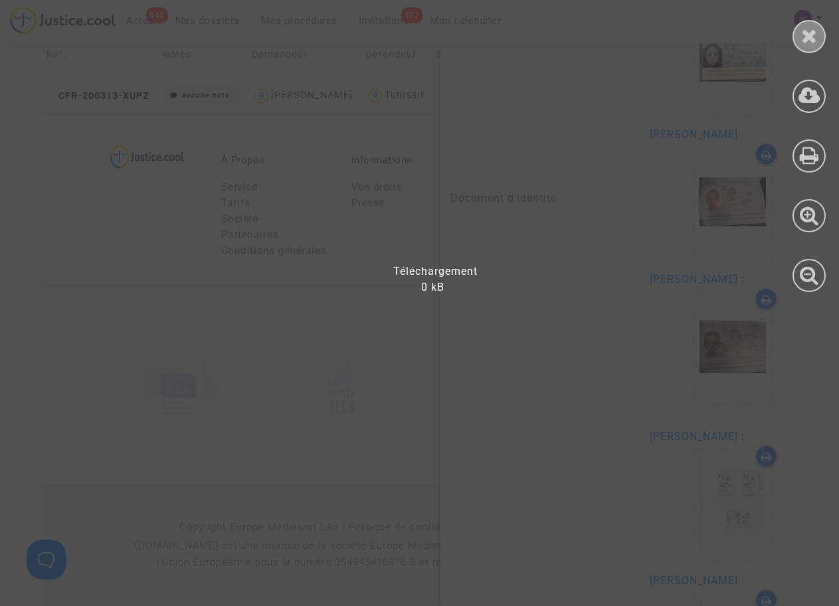
click at [824, 38] on div at bounding box center [808, 36] width 33 height 33
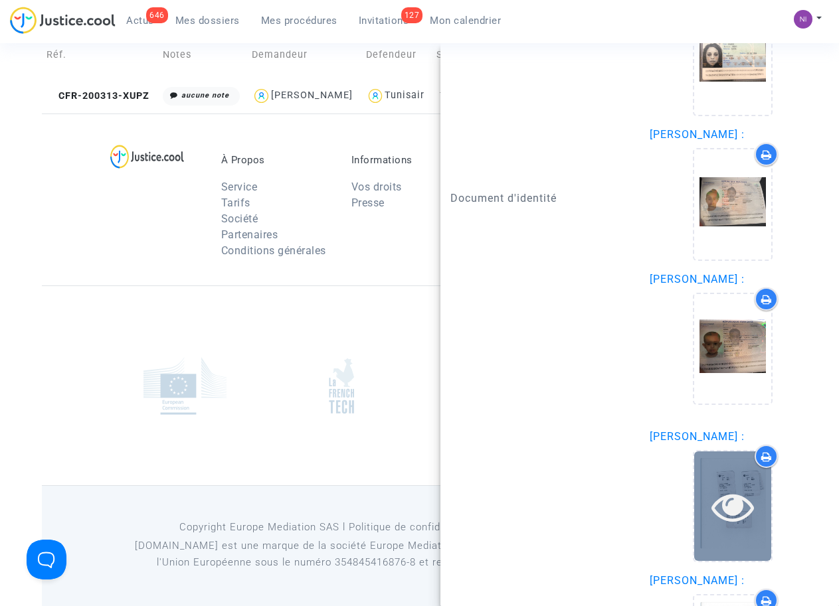
click at [729, 493] on icon at bounding box center [732, 506] width 43 height 42
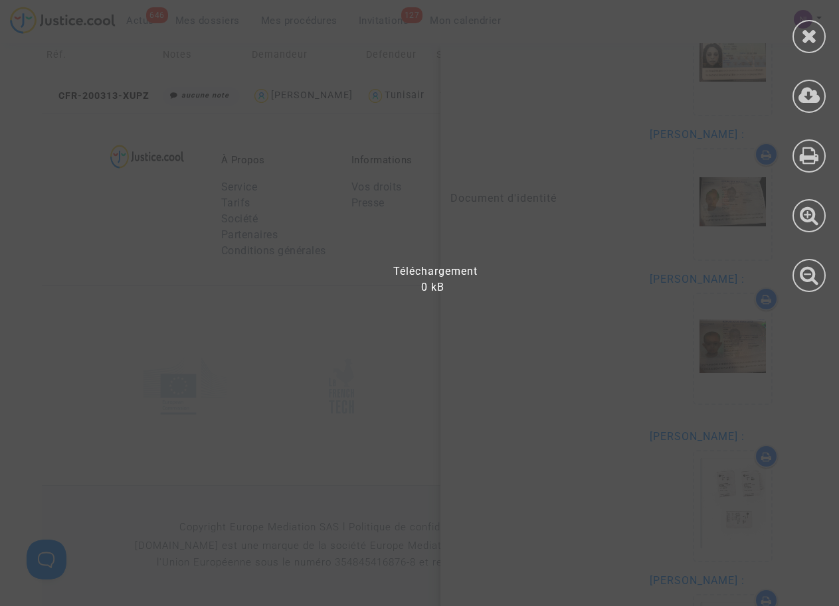
click at [488, 183] on div at bounding box center [427, 309] width 855 height 593
click at [803, 42] on icon at bounding box center [809, 36] width 17 height 20
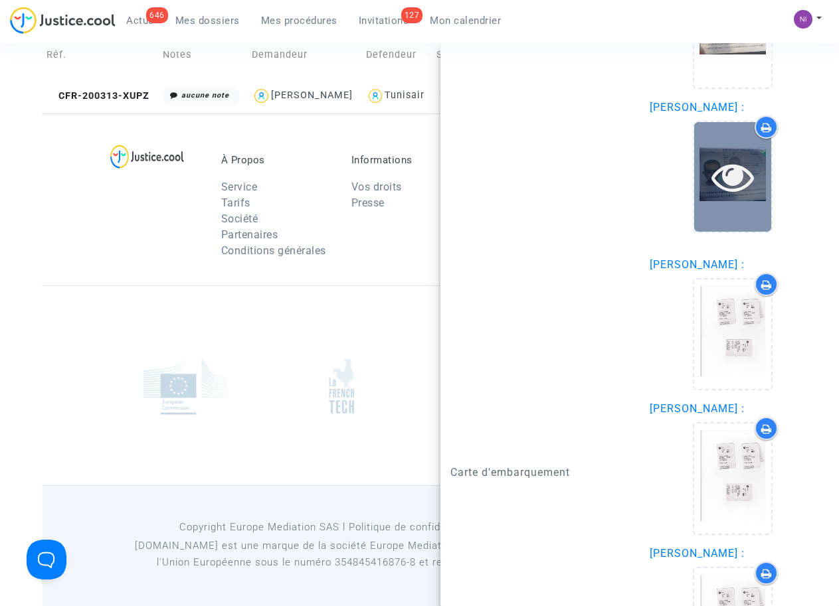
scroll to position [1520, 0]
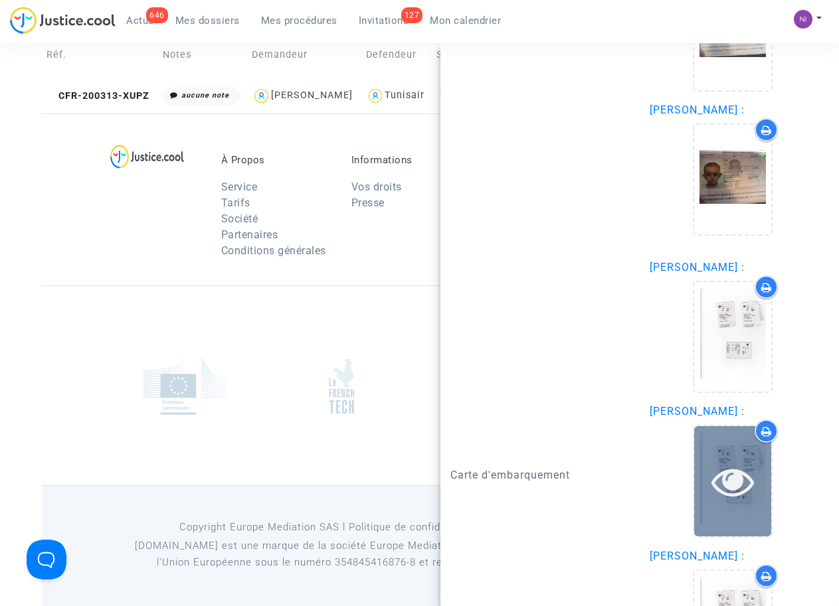
click at [724, 460] on icon at bounding box center [732, 481] width 43 height 42
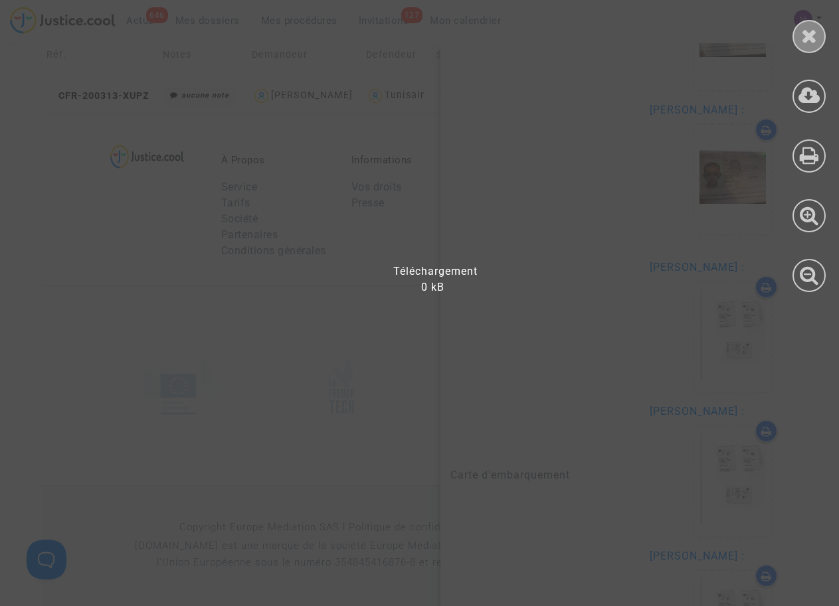
click at [808, 26] on icon at bounding box center [809, 36] width 17 height 20
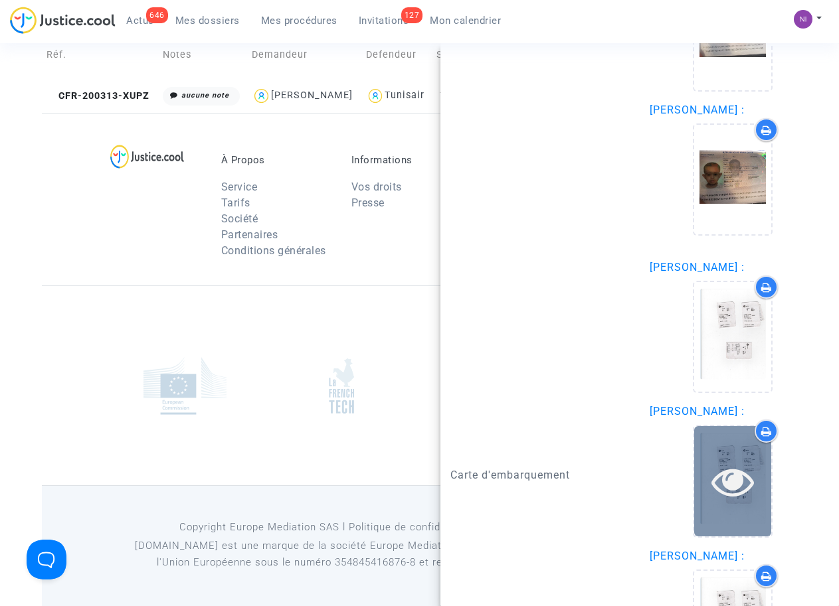
click at [711, 462] on icon at bounding box center [732, 481] width 43 height 42
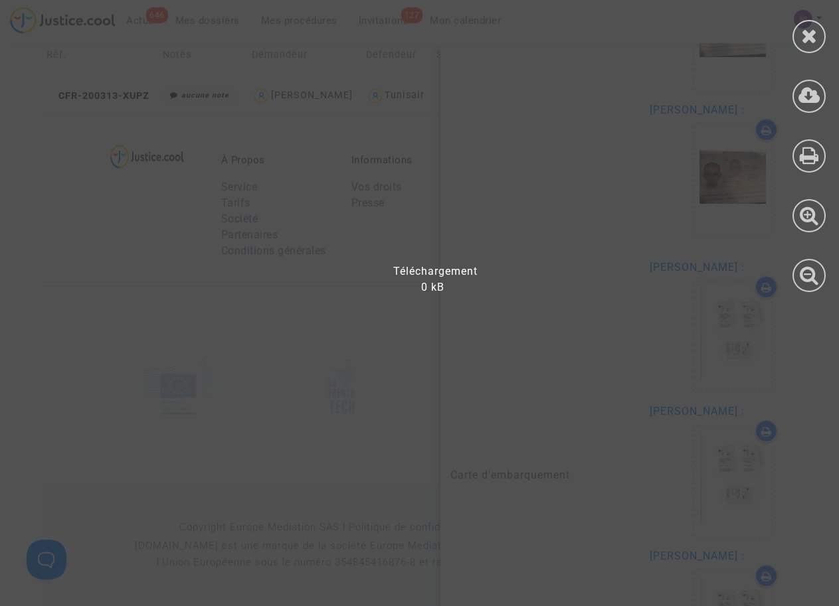
click at [709, 462] on div at bounding box center [427, 309] width 855 height 593
click at [466, 355] on div at bounding box center [427, 309] width 855 height 593
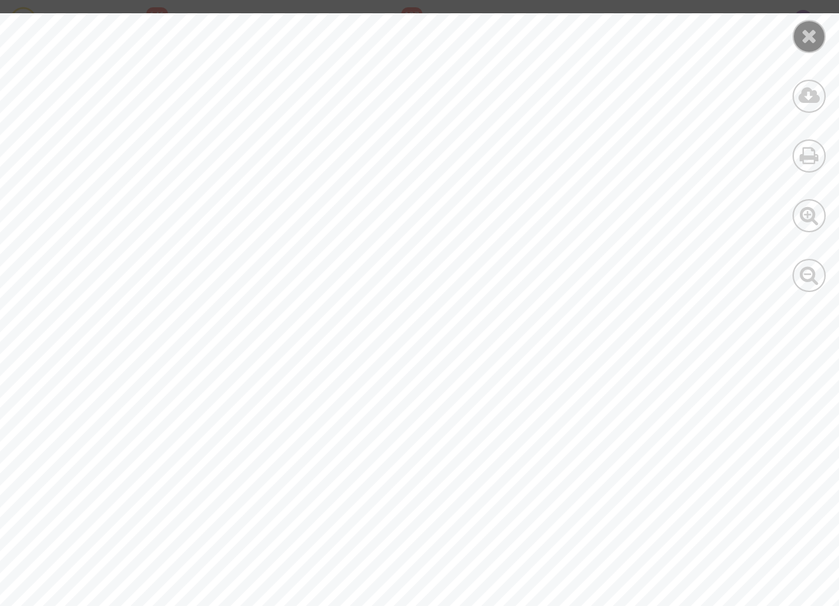
click at [803, 36] on icon at bounding box center [809, 36] width 17 height 20
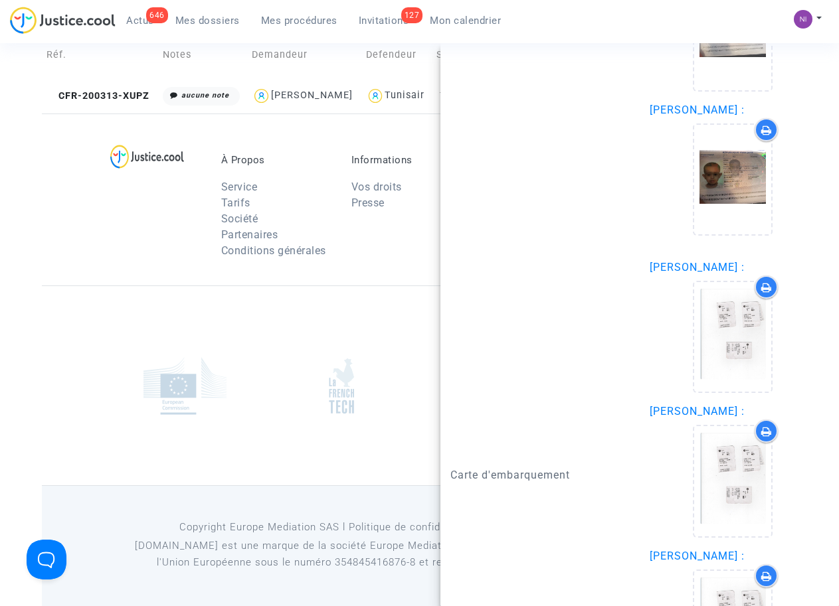
click at [91, 299] on div at bounding box center [419, 385] width 755 height 200
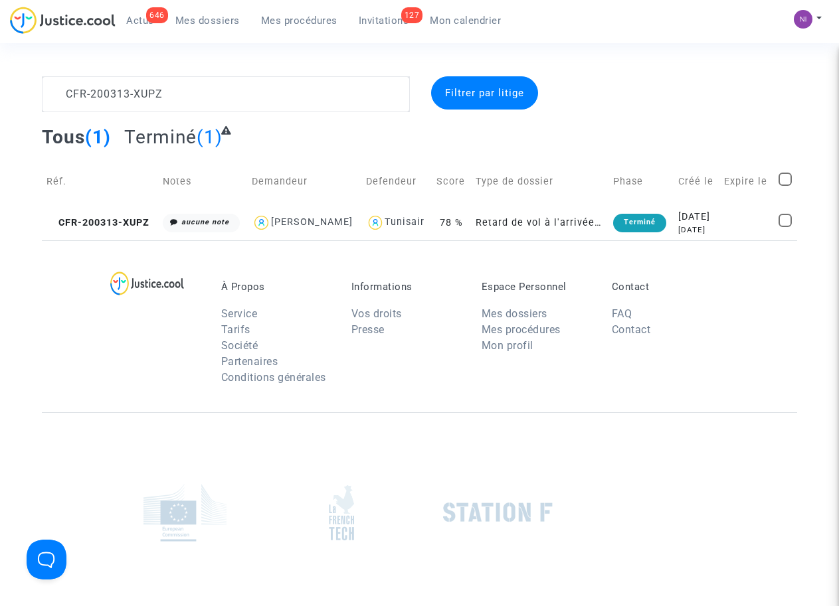
scroll to position [0, 0]
drag, startPoint x: 183, startPoint y: 96, endPoint x: 0, endPoint y: 96, distance: 182.6
click at [0, 96] on div "CFR-200313-XUPZ Filtrer par litige Tous (1) Terminé (1) Réf. Notes Demandeur De…" at bounding box center [419, 158] width 839 height 164
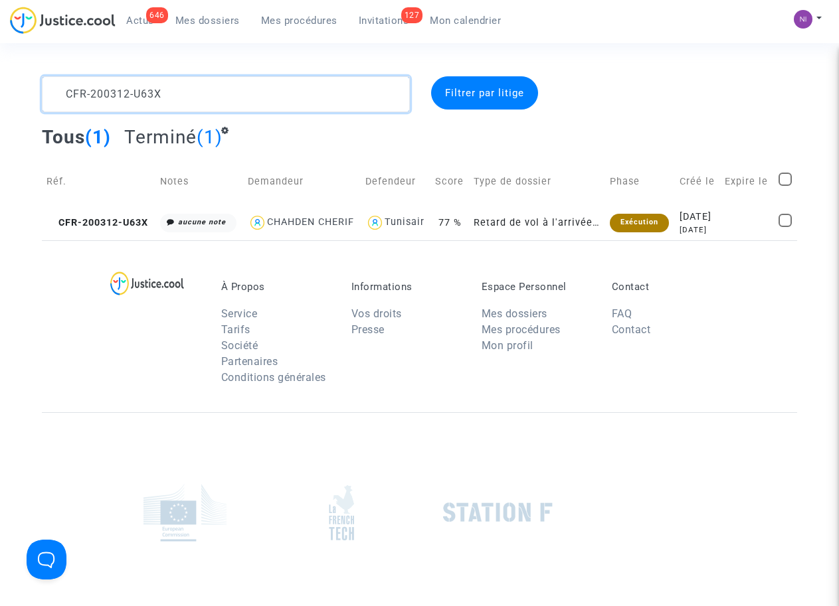
click at [65, 91] on textarea at bounding box center [225, 94] width 367 height 36
click at [242, 93] on textarea at bounding box center [225, 94] width 367 height 36
type textarea "CFR-200312-U63X"
click at [698, 222] on div "[DATE]" at bounding box center [697, 217] width 36 height 15
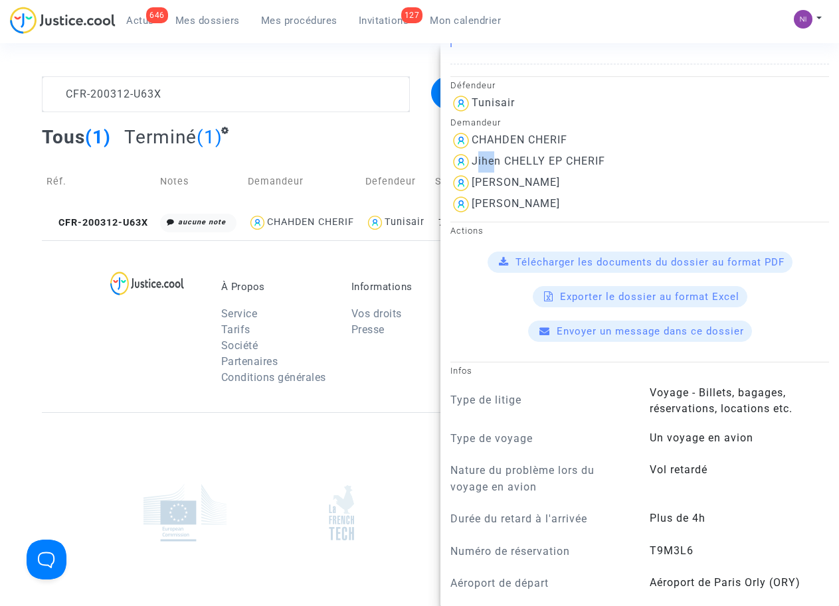
scroll to position [338, 0]
drag, startPoint x: 475, startPoint y: 158, endPoint x: 645, endPoint y: 159, distance: 170.6
click at [648, 159] on div "Jihen CHELLY EP CHERIF" at bounding box center [639, 161] width 378 height 21
drag, startPoint x: 645, startPoint y: 159, endPoint x: 599, endPoint y: 186, distance: 53.9
click at [599, 186] on div "[PERSON_NAME]" at bounding box center [639, 182] width 378 height 21
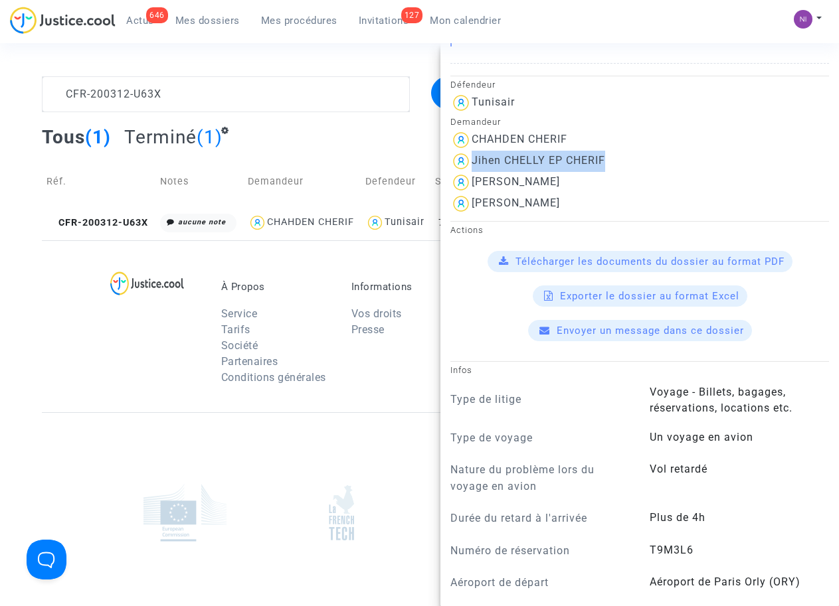
drag, startPoint x: 471, startPoint y: 158, endPoint x: 619, endPoint y: 153, distance: 148.1
click at [619, 153] on div "Jihen CHELLY EP CHERIF" at bounding box center [639, 161] width 378 height 21
drag, startPoint x: 619, startPoint y: 153, endPoint x: 589, endPoint y: 159, distance: 31.1
copy div "Jihen CHELLY EP CHERIF"
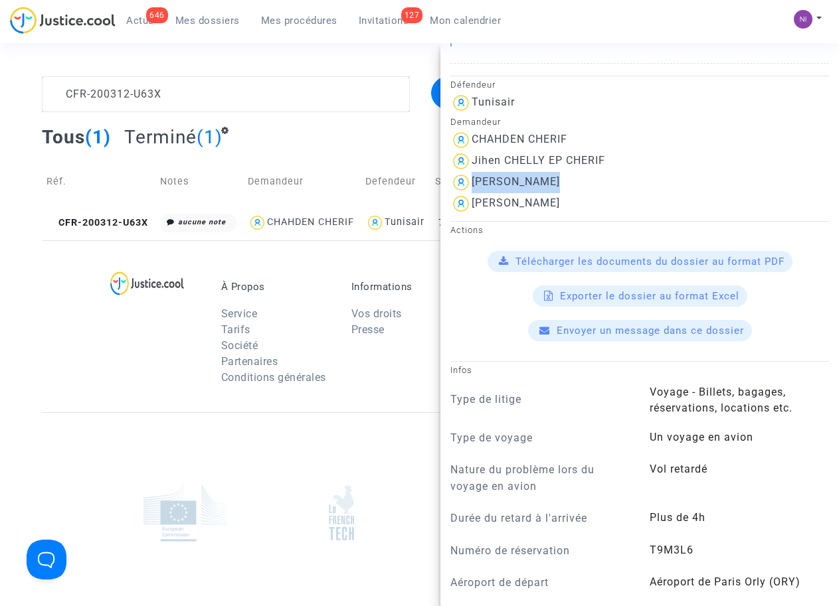
drag, startPoint x: 473, startPoint y: 177, endPoint x: 565, endPoint y: 184, distance: 92.5
click at [565, 184] on div "[PERSON_NAME]" at bounding box center [639, 182] width 378 height 21
drag, startPoint x: 565, startPoint y: 184, endPoint x: 525, endPoint y: 180, distance: 40.7
copy div "[PERSON_NAME]"
drag, startPoint x: 474, startPoint y: 203, endPoint x: 569, endPoint y: 206, distance: 95.0
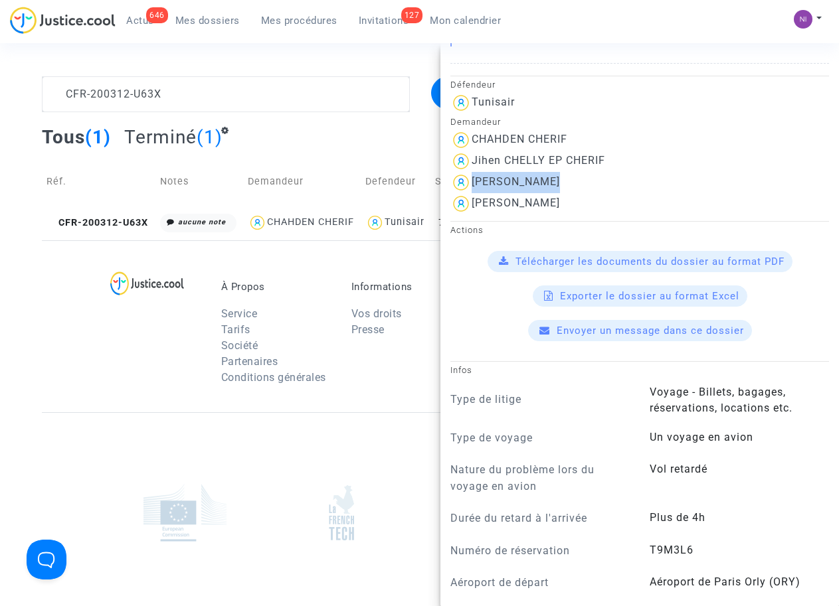
click at [569, 206] on div "[PERSON_NAME]" at bounding box center [639, 203] width 378 height 21
drag, startPoint x: 569, startPoint y: 206, endPoint x: 519, endPoint y: 205, distance: 50.5
copy div "[PERSON_NAME]"
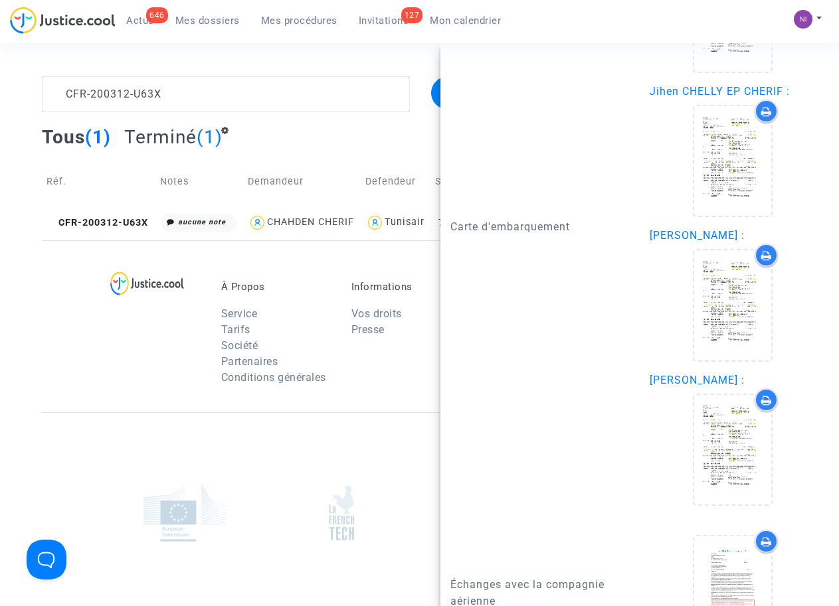
scroll to position [2026, 0]
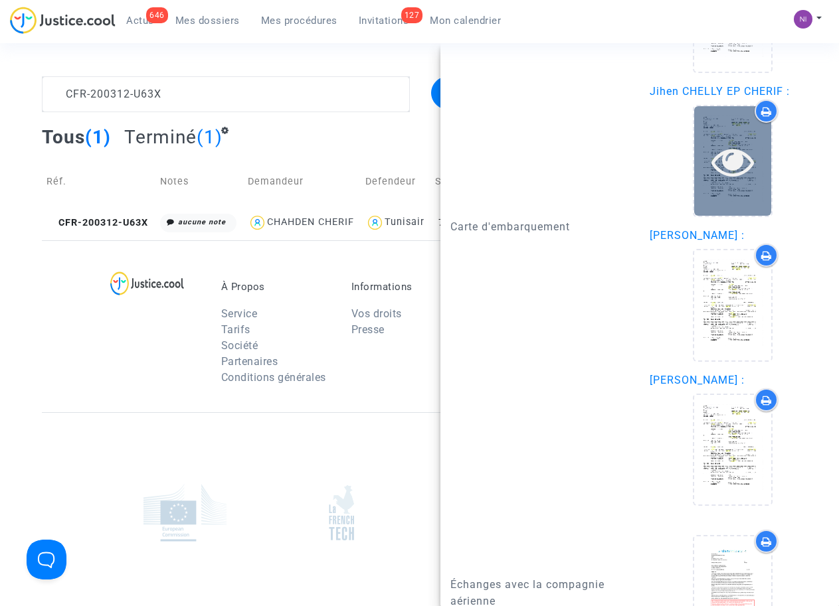
click at [735, 159] on icon at bounding box center [732, 161] width 43 height 42
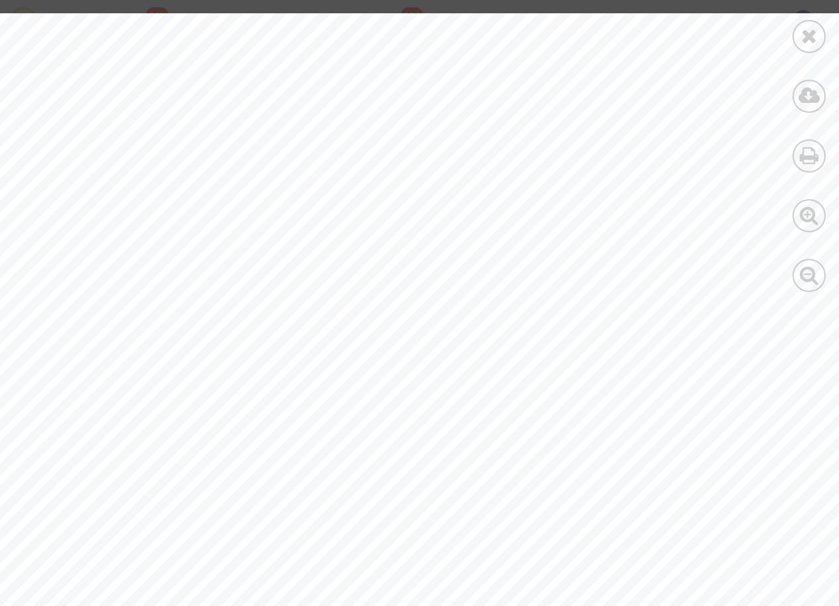
scroll to position [855, 0]
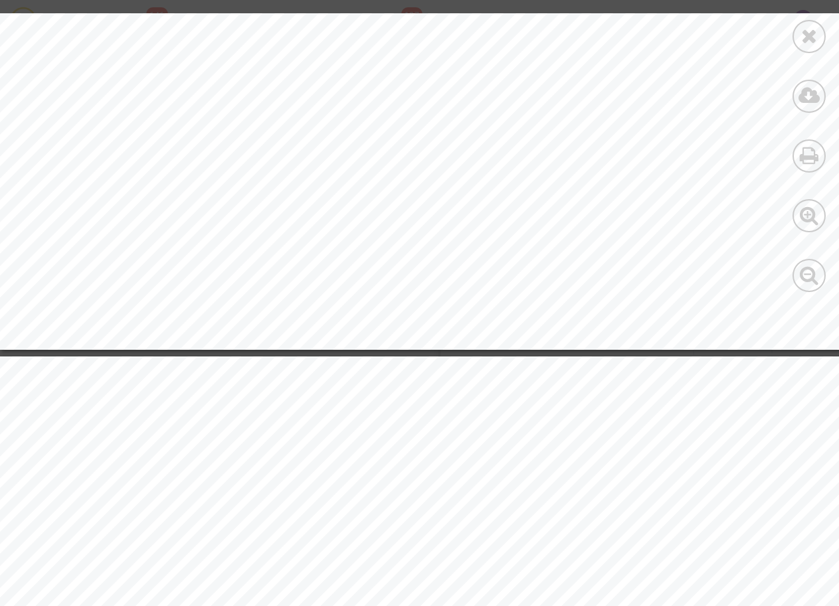
drag, startPoint x: 206, startPoint y: 418, endPoint x: 268, endPoint y: 418, distance: 61.1
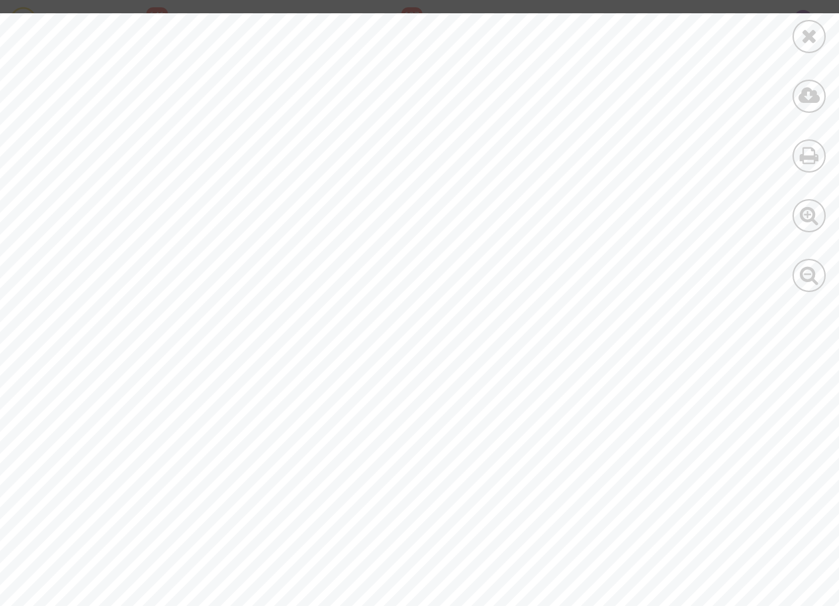
scroll to position [0, 0]
click at [805, 31] on icon at bounding box center [809, 36] width 17 height 20
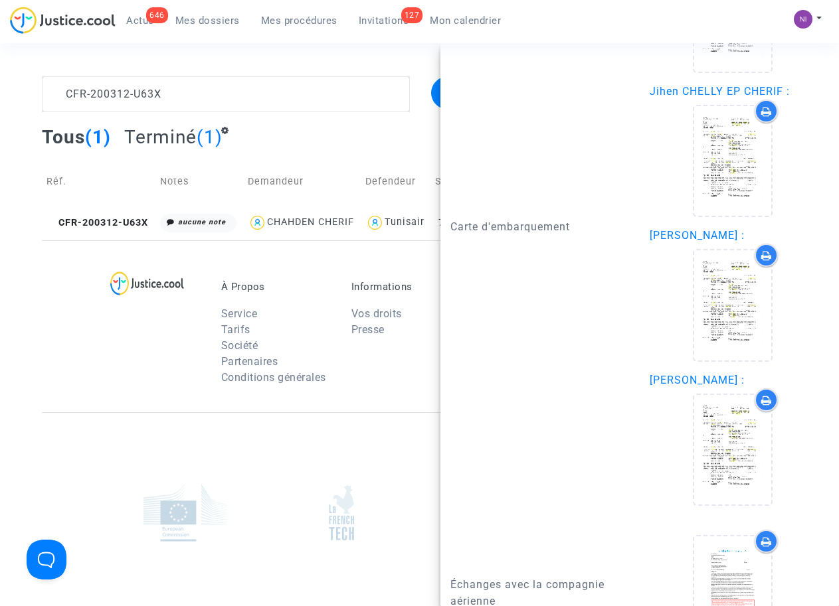
click at [102, 368] on div "À Propos Service Tarifs Société Partenaires Conditions générales Informations V…" at bounding box center [419, 326] width 755 height 172
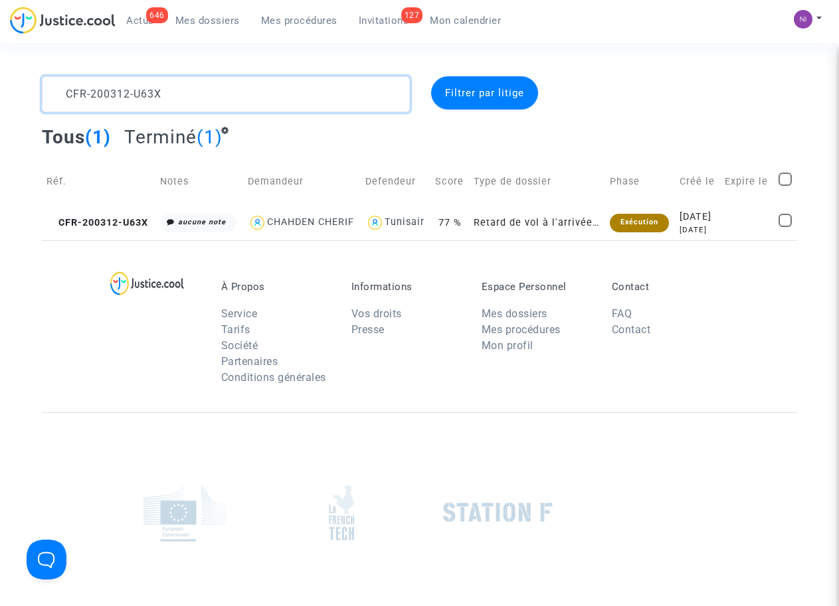
drag, startPoint x: 200, startPoint y: 98, endPoint x: 0, endPoint y: 81, distance: 200.5
click at [0, 81] on div "CFR-200312-U63X Filtrer par litige Tous (1) Terminé (1) Réf. Notes Demandeur De…" at bounding box center [419, 158] width 839 height 164
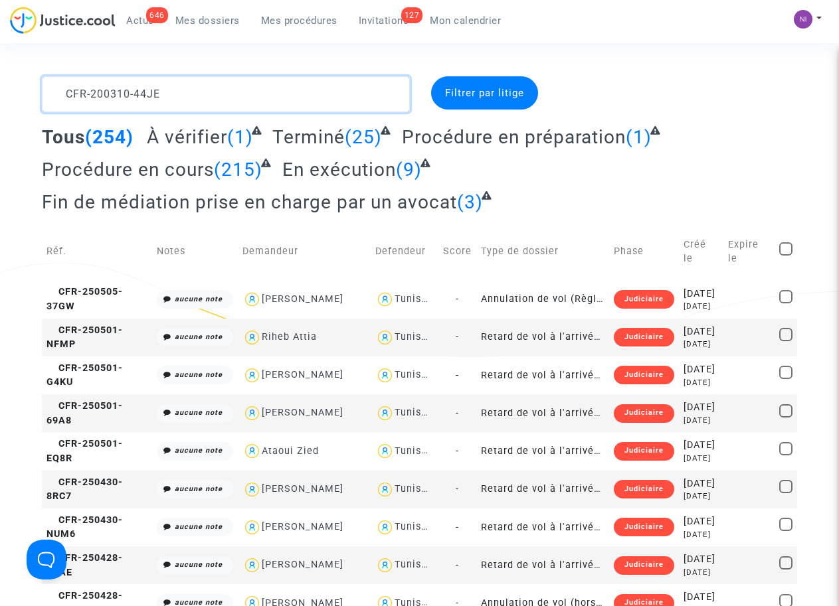
click at [207, 95] on textarea at bounding box center [225, 94] width 367 height 36
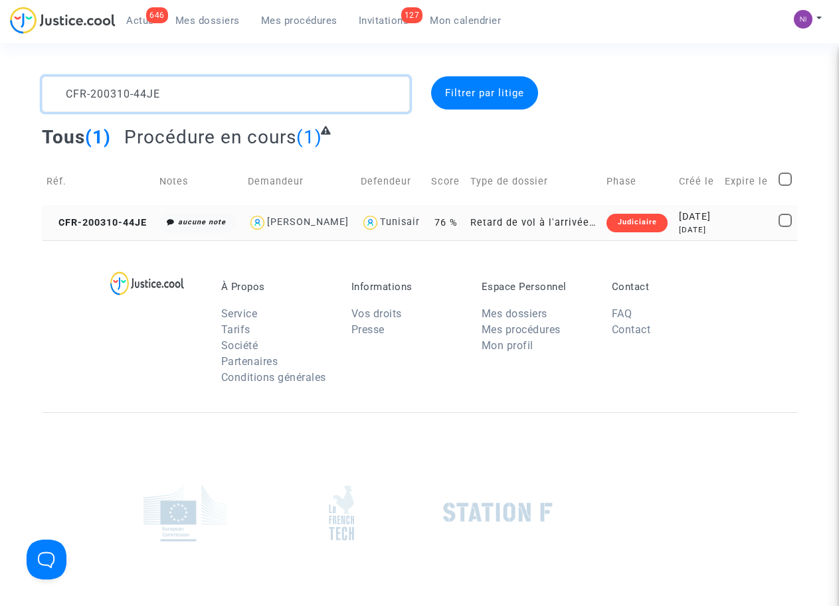
type textarea "CFR-200310-44JE"
click at [719, 224] on td "[DATE] [DATE]" at bounding box center [697, 222] width 46 height 35
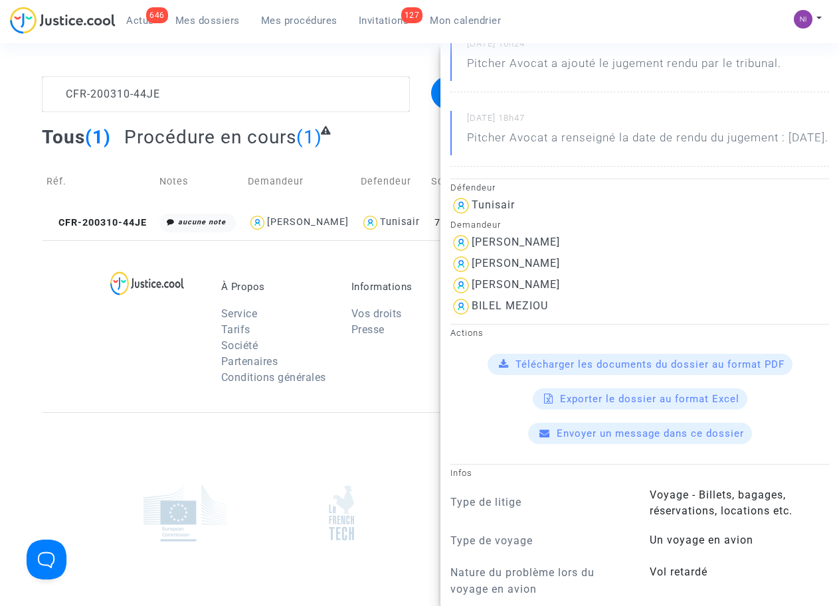
scroll to position [169, 0]
drag, startPoint x: 627, startPoint y: 281, endPoint x: 469, endPoint y: 284, distance: 158.7
click at [469, 275] on div "[PERSON_NAME]" at bounding box center [639, 264] width 378 height 21
drag, startPoint x: 469, startPoint y: 284, endPoint x: 479, endPoint y: 277, distance: 12.4
copy div "[PERSON_NAME]"
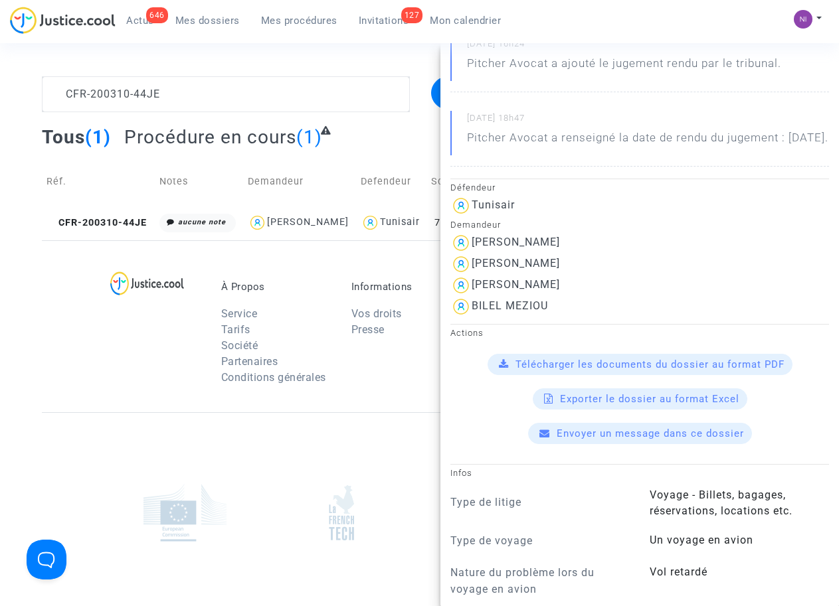
drag, startPoint x: 566, startPoint y: 276, endPoint x: 578, endPoint y: 250, distance: 28.2
click at [578, 232] on div "Demandeur" at bounding box center [639, 224] width 378 height 16
drag, startPoint x: 619, startPoint y: 276, endPoint x: 474, endPoint y: 272, distance: 144.8
click at [474, 272] on div "[PERSON_NAME]" at bounding box center [639, 264] width 378 height 21
drag, startPoint x: 474, startPoint y: 272, endPoint x: 495, endPoint y: 277, distance: 21.9
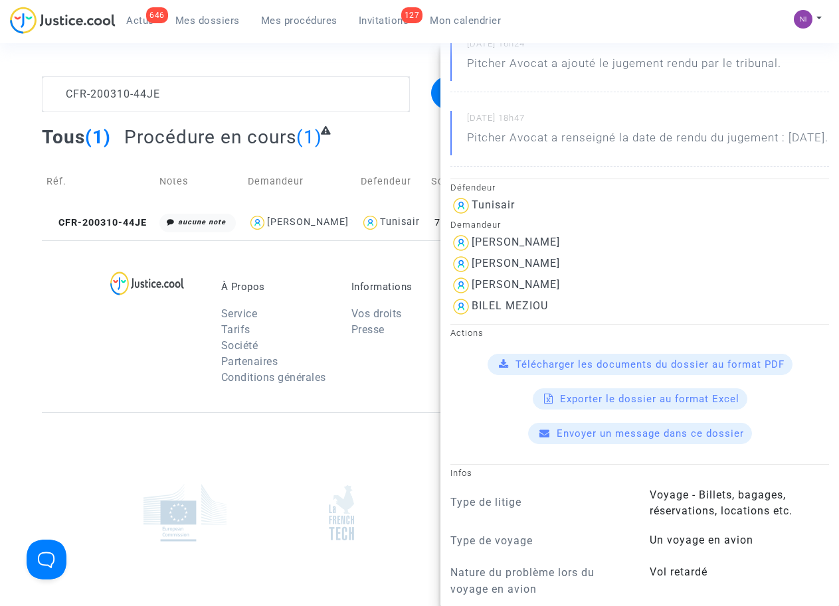
copy div "[PERSON_NAME]"
drag, startPoint x: 559, startPoint y: 303, endPoint x: 467, endPoint y: 296, distance: 92.6
click at [467, 296] on div "[PERSON_NAME]" at bounding box center [639, 285] width 378 height 21
drag, startPoint x: 467, startPoint y: 296, endPoint x: 493, endPoint y: 297, distance: 25.9
drag, startPoint x: 556, startPoint y: 321, endPoint x: 473, endPoint y: 319, distance: 83.7
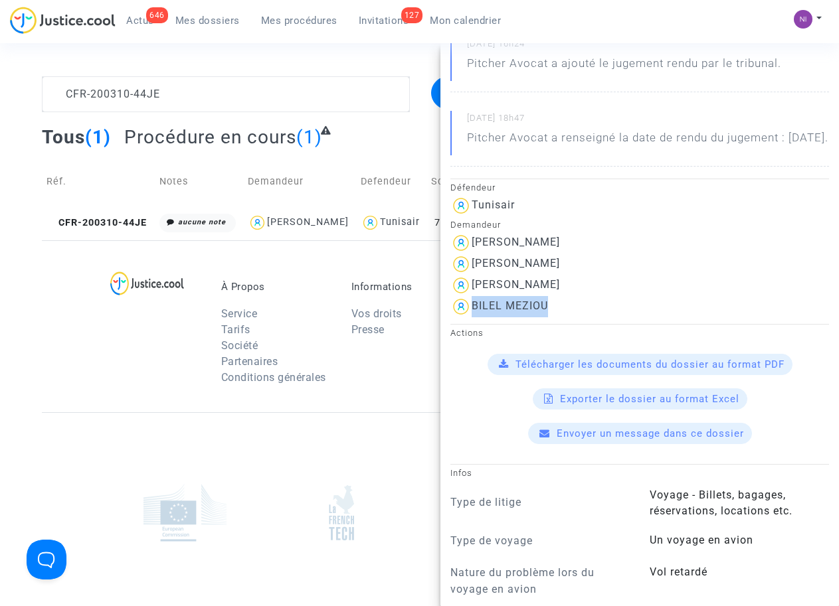
click at [473, 317] on div "BILEL MEZIOU" at bounding box center [639, 306] width 378 height 21
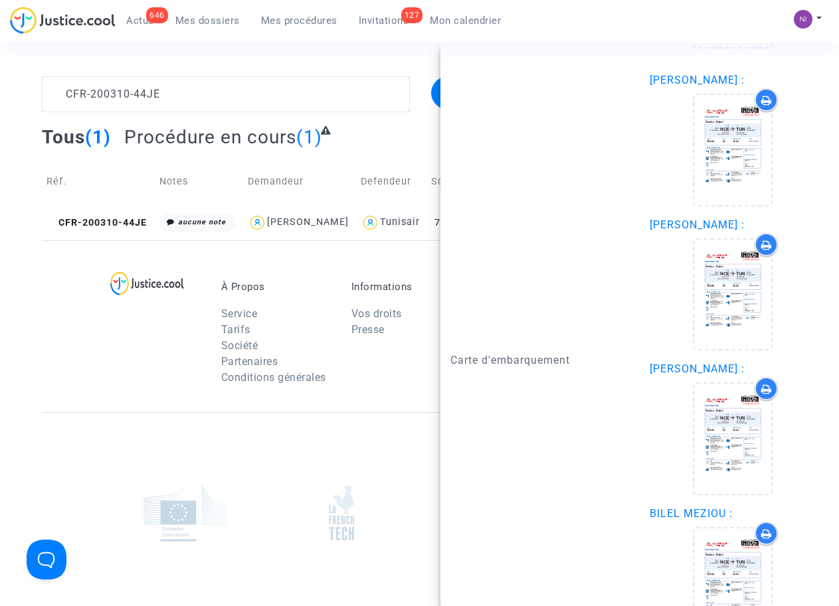
scroll to position [1857, 0]
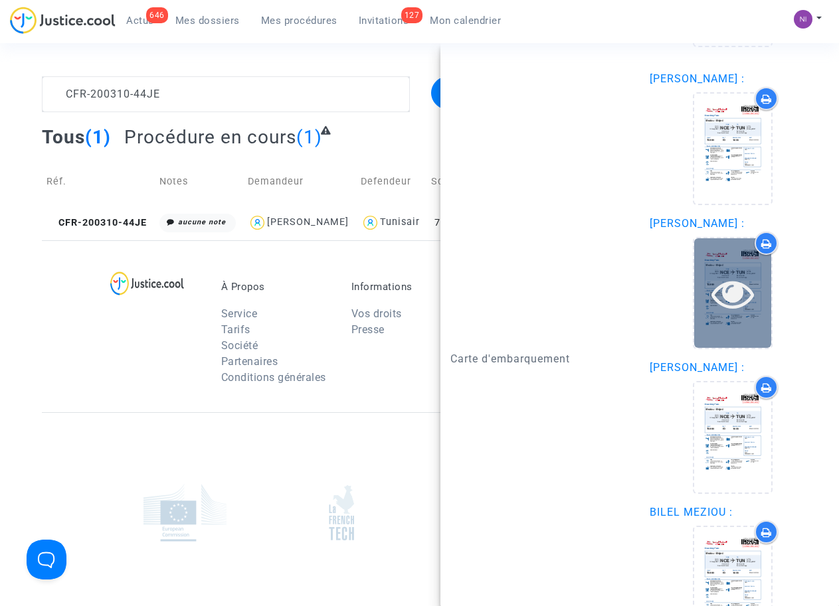
click at [720, 296] on icon at bounding box center [732, 293] width 43 height 42
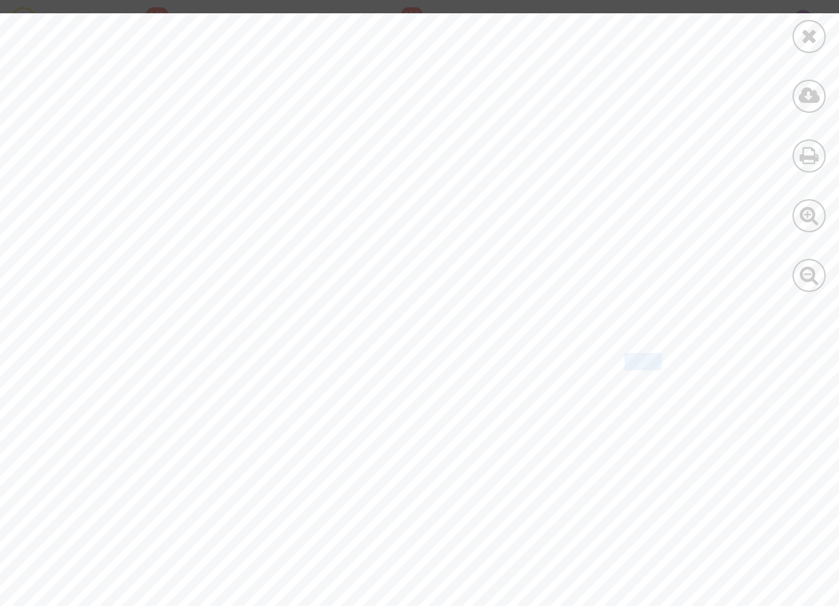
scroll to position [513, 0]
drag, startPoint x: 626, startPoint y: 359, endPoint x: 737, endPoint y: 358, distance: 110.9
click at [737, 358] on span "199498295140201" at bounding box center [694, 362] width 140 height 15
drag, startPoint x: 737, startPoint y: 358, endPoint x: 724, endPoint y: 359, distance: 13.3
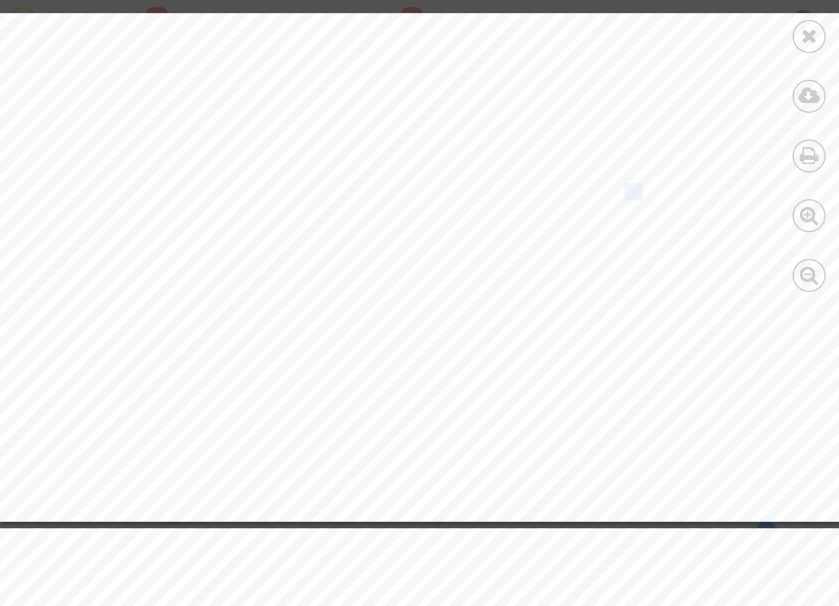
scroll to position [1882, 0]
drag, startPoint x: 626, startPoint y: 189, endPoint x: 736, endPoint y: 185, distance: 109.6
click at [736, 185] on span "199498295140101" at bounding box center [694, 191] width 140 height 15
drag, startPoint x: 736, startPoint y: 185, endPoint x: 696, endPoint y: 189, distance: 40.1
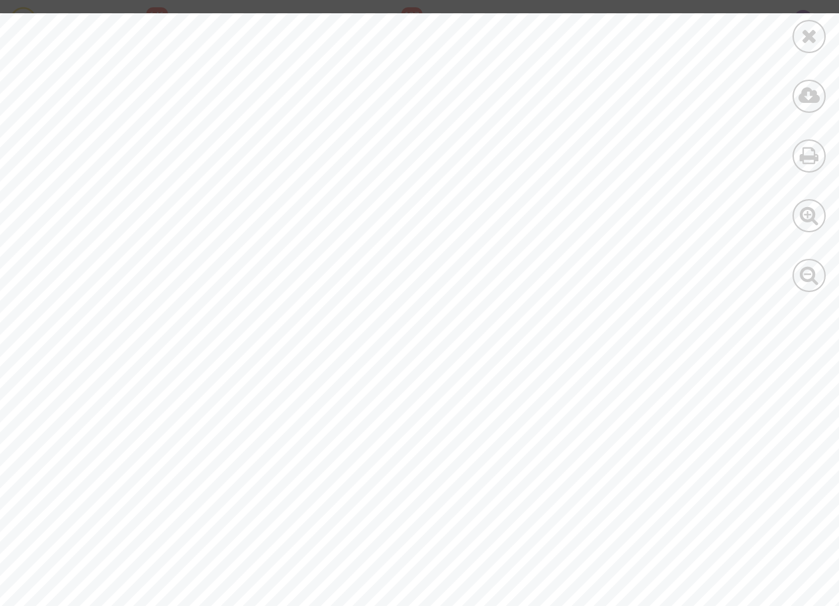
scroll to position [0, 0]
click at [819, 32] on div at bounding box center [808, 36] width 33 height 33
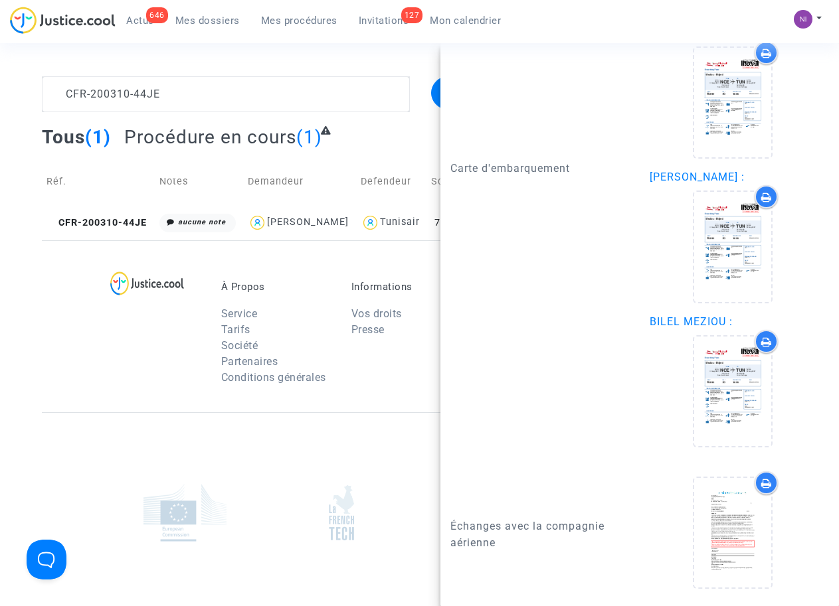
scroll to position [2048, 0]
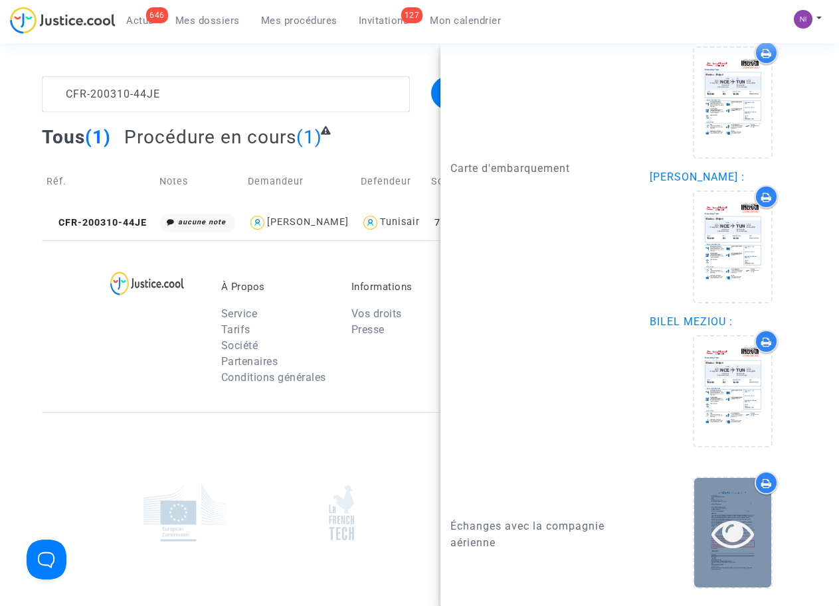
click at [718, 534] on icon at bounding box center [732, 533] width 43 height 42
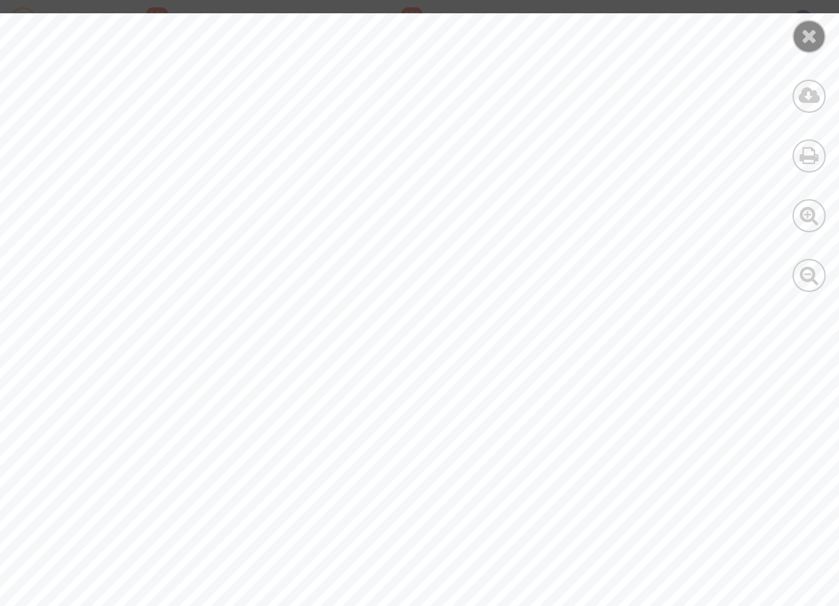
scroll to position [0, 0]
click at [810, 31] on icon at bounding box center [809, 36] width 17 height 20
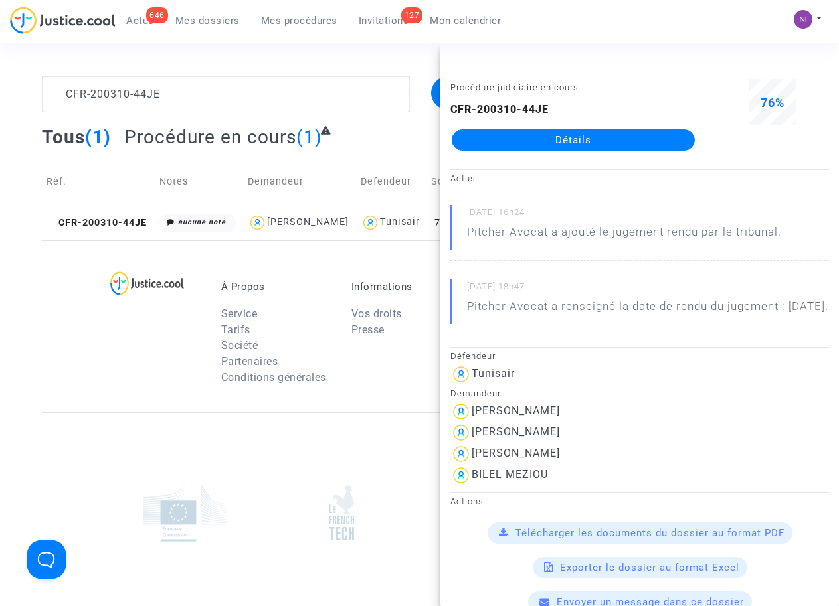
click at [123, 364] on div at bounding box center [159, 337] width 104 height 112
